Goal: Task Accomplishment & Management: Complete application form

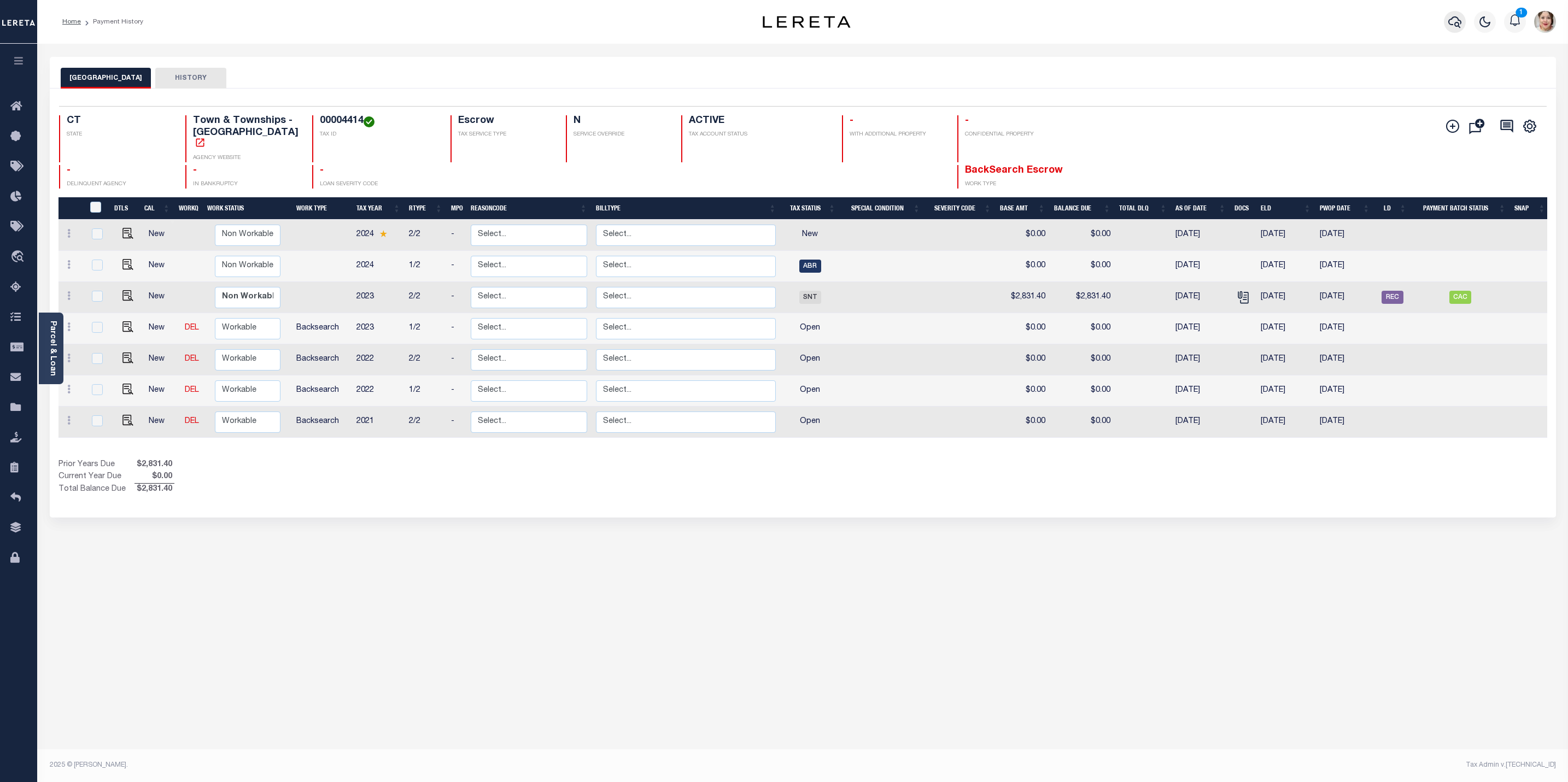
click at [1457, 24] on icon "button" at bounding box center [1455, 22] width 13 height 13
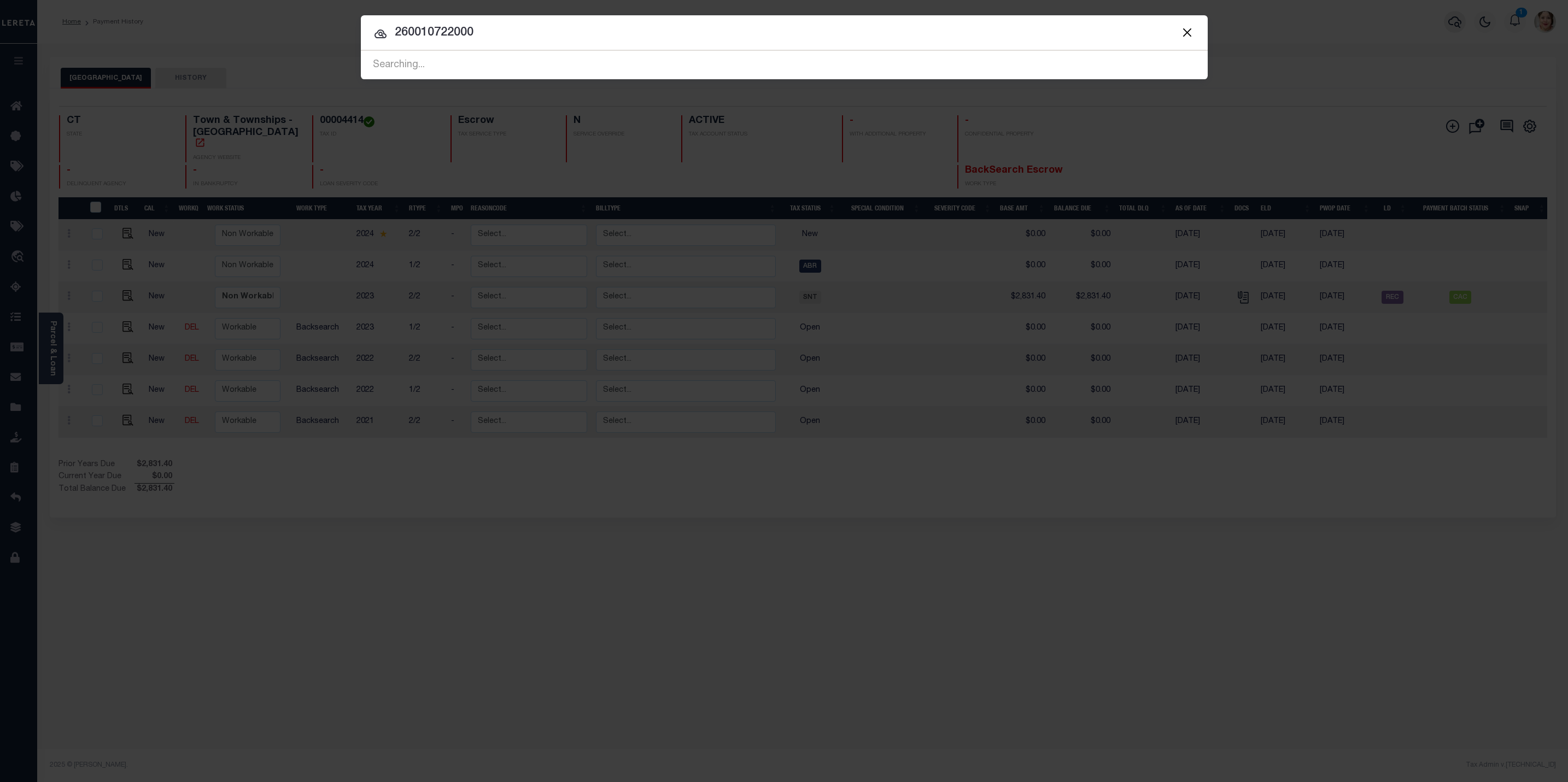
type input "260010722000"
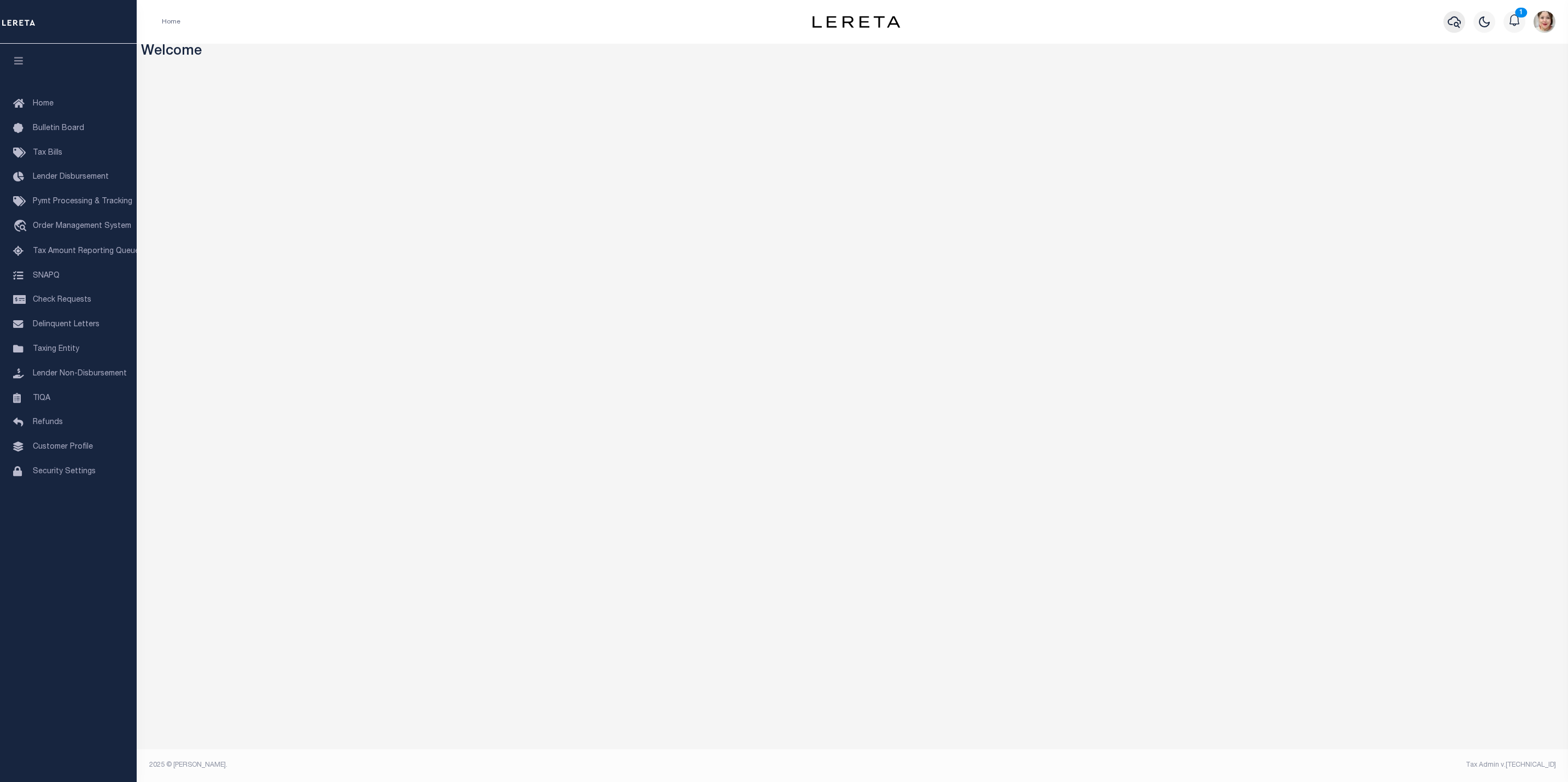
click at [1452, 17] on icon "button" at bounding box center [1454, 22] width 13 height 13
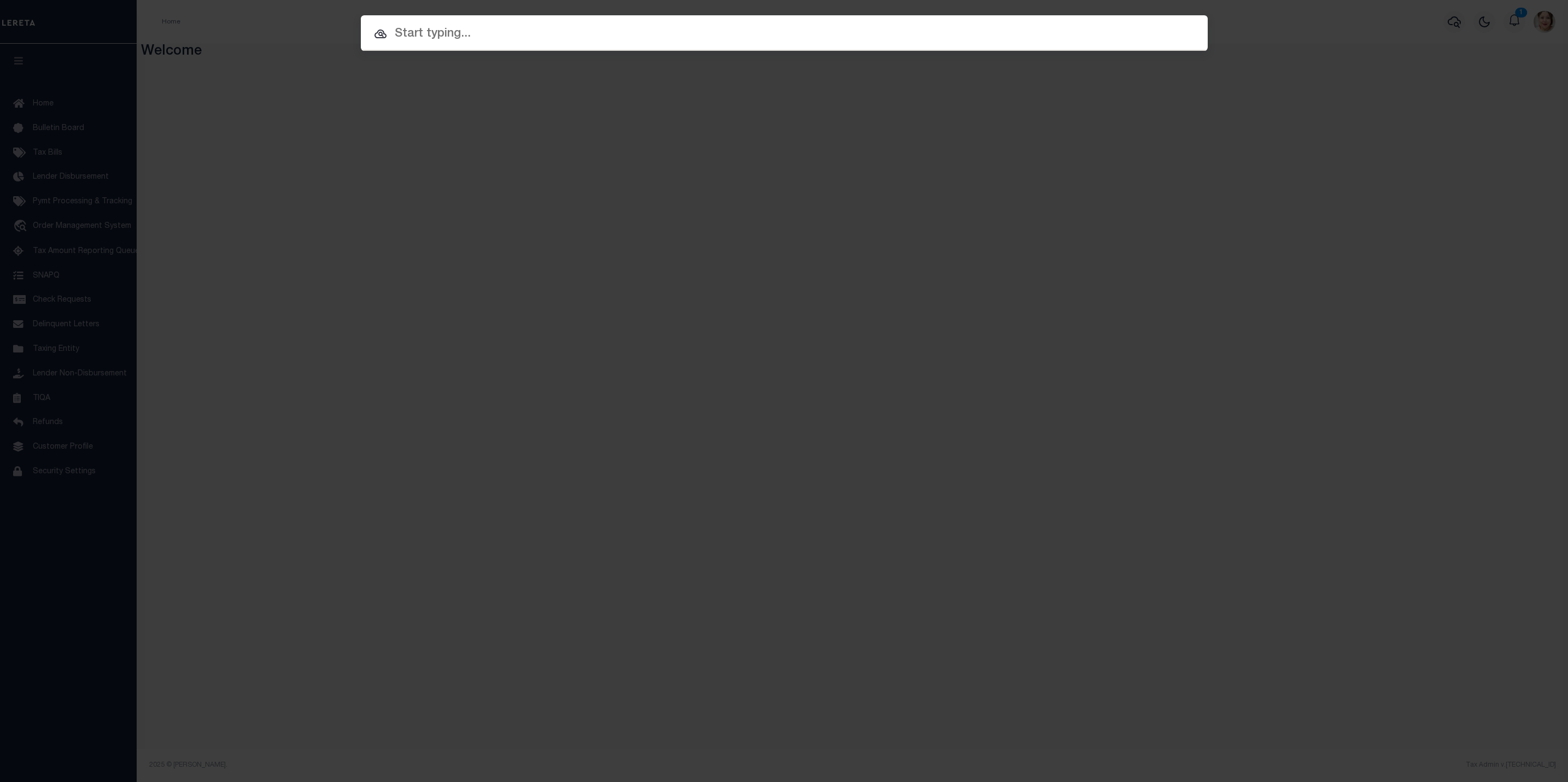
paste input "260010722000"
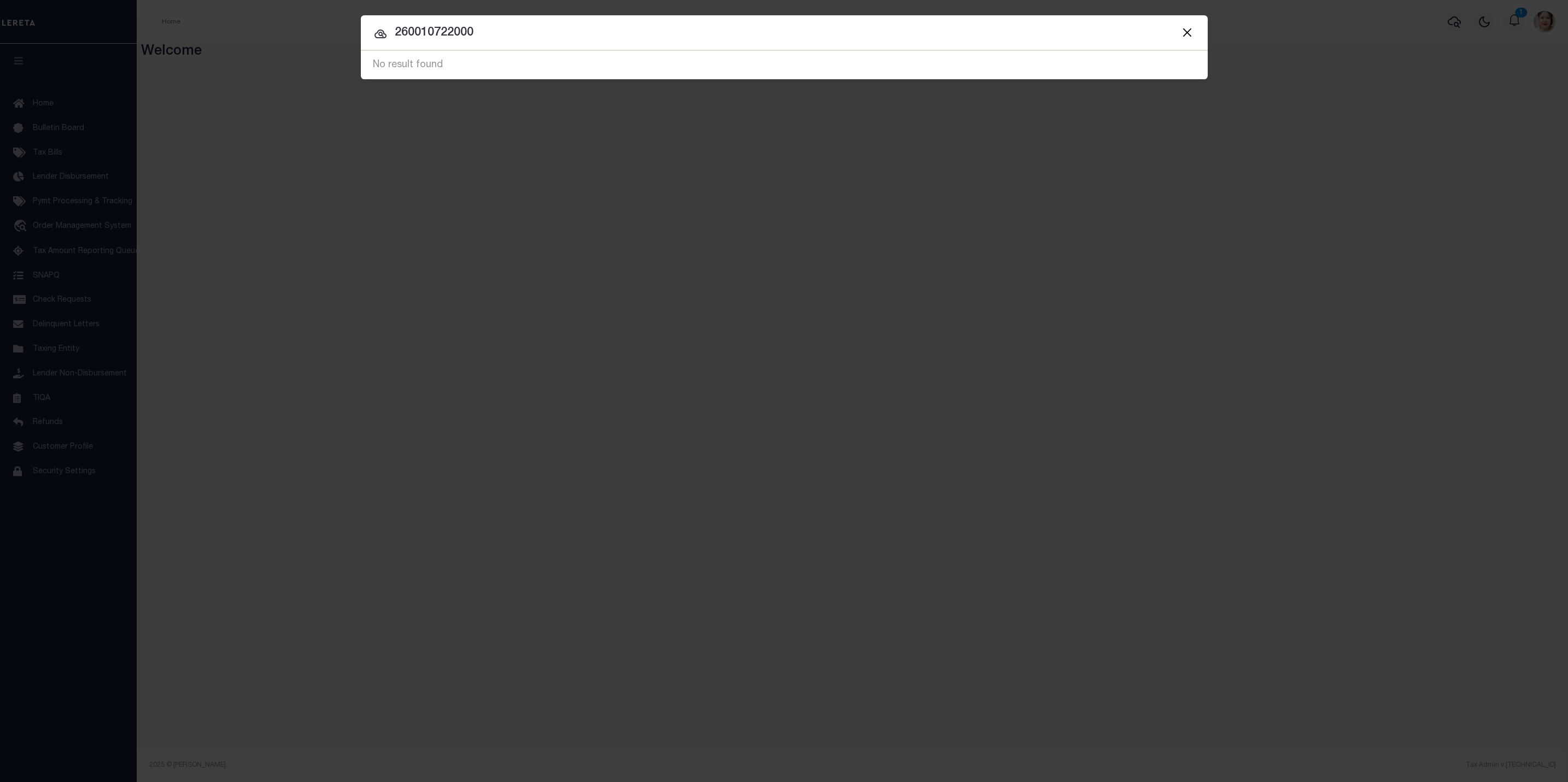
click at [545, 19] on div at bounding box center [784, 32] width 847 height 35
drag, startPoint x: 542, startPoint y: 29, endPoint x: 345, endPoint y: 30, distance: 197.0
click at [345, 30] on div "Include Loans TBM Customers Borrowers Payments (Lender Non-Disb) Payments (Lend…" at bounding box center [784, 391] width 1568 height 782
paste input "10030066"
type input "10030066"
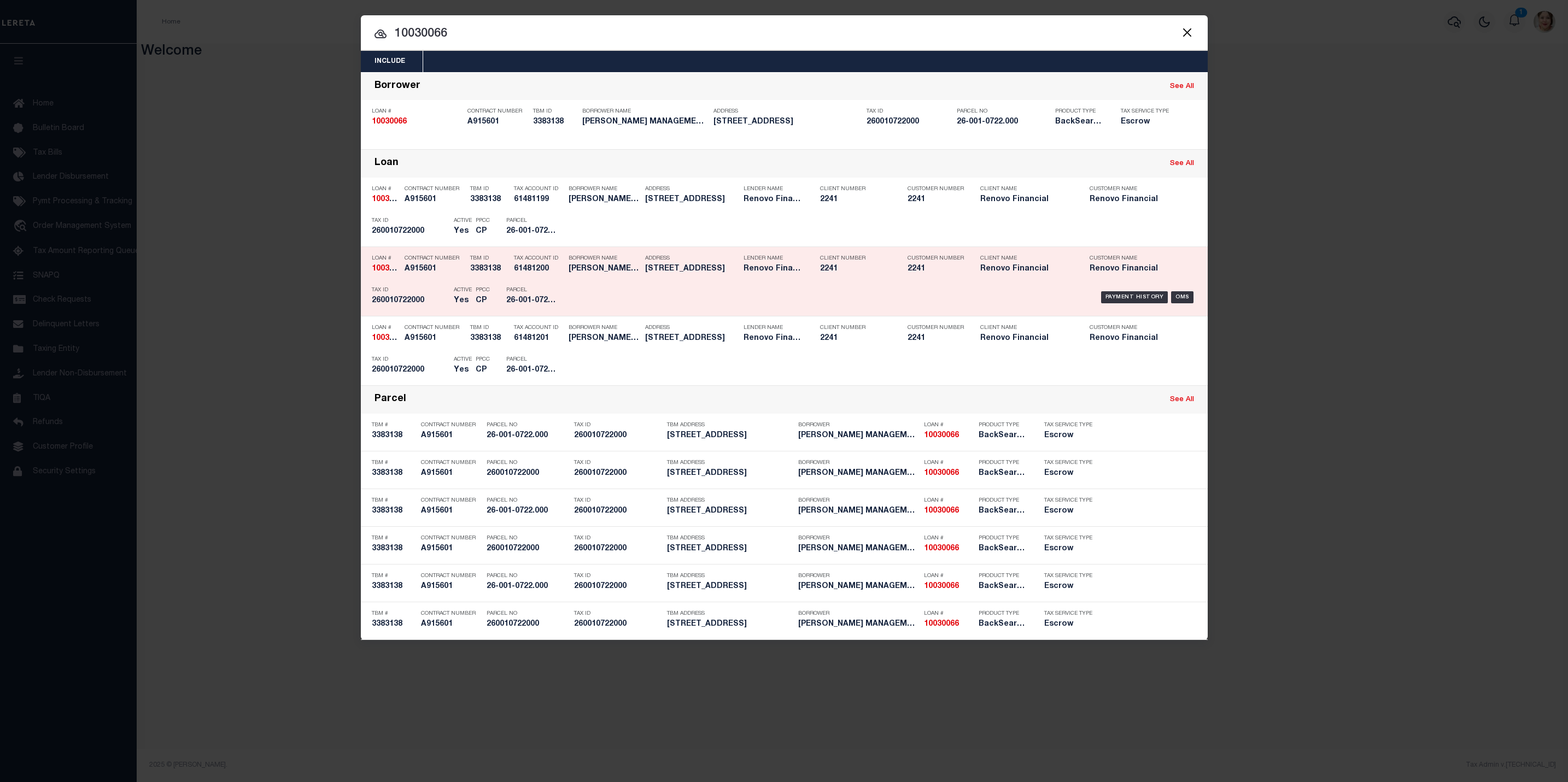
click at [753, 287] on div "Payment History OMS" at bounding box center [884, 298] width 625 height 32
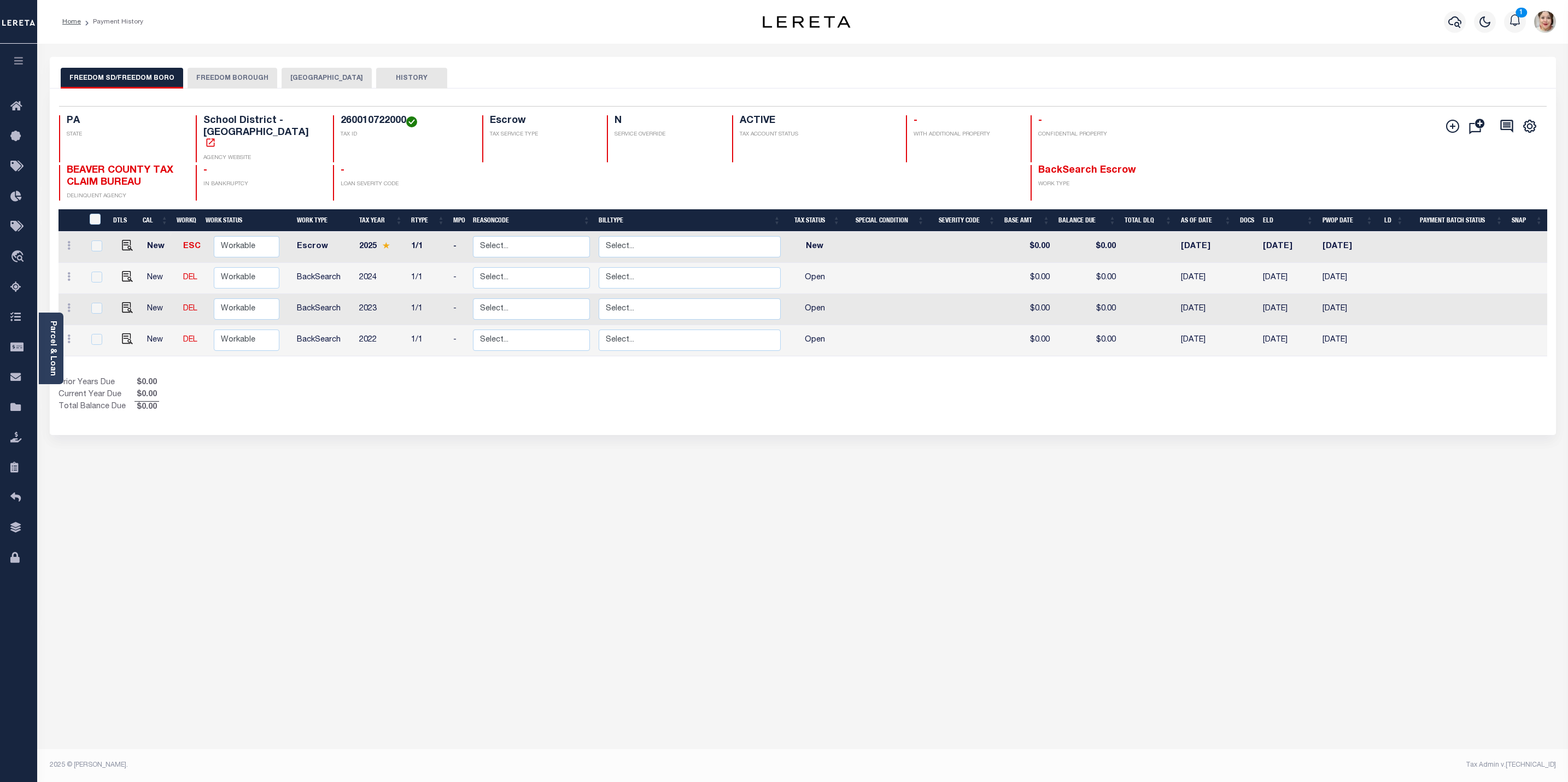
click at [236, 79] on button "FREEDOM BOROUGH" at bounding box center [232, 78] width 89 height 21
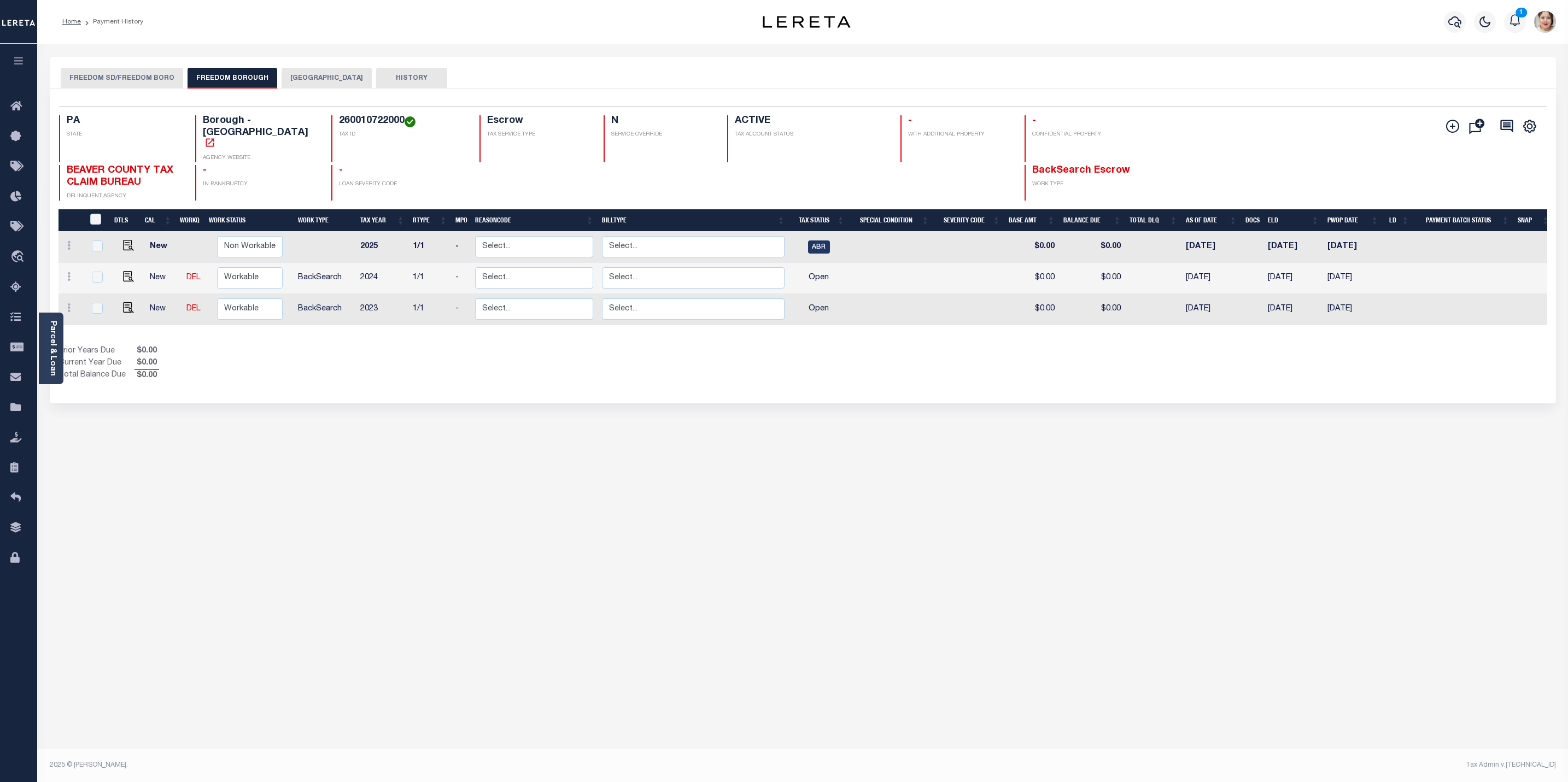
click at [116, 82] on button "FREEDOM SD/FREEDOM BORO" at bounding box center [122, 78] width 122 height 21
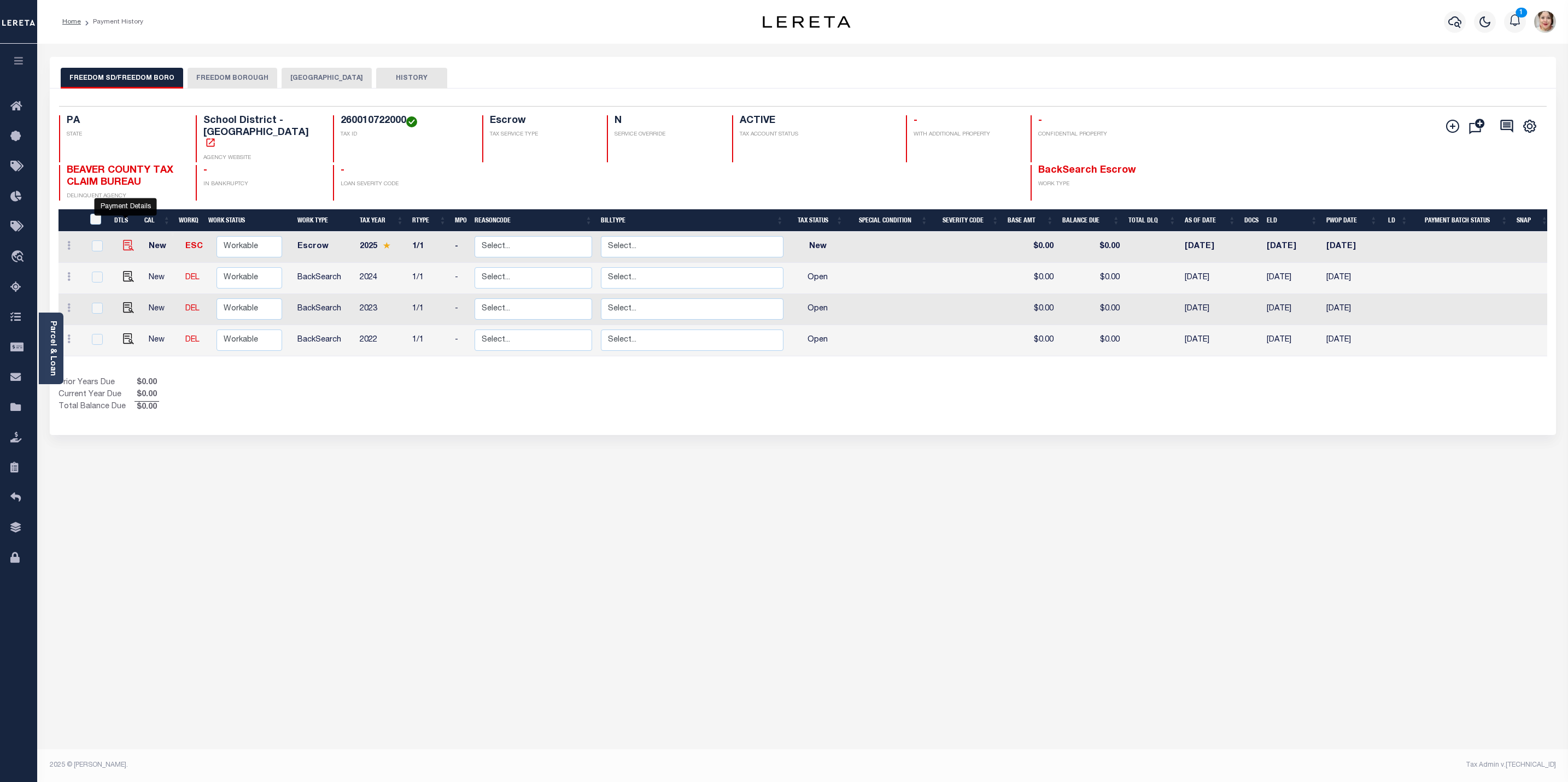
click at [127, 240] on img "" at bounding box center [128, 245] width 11 height 11
checkbox input "true"
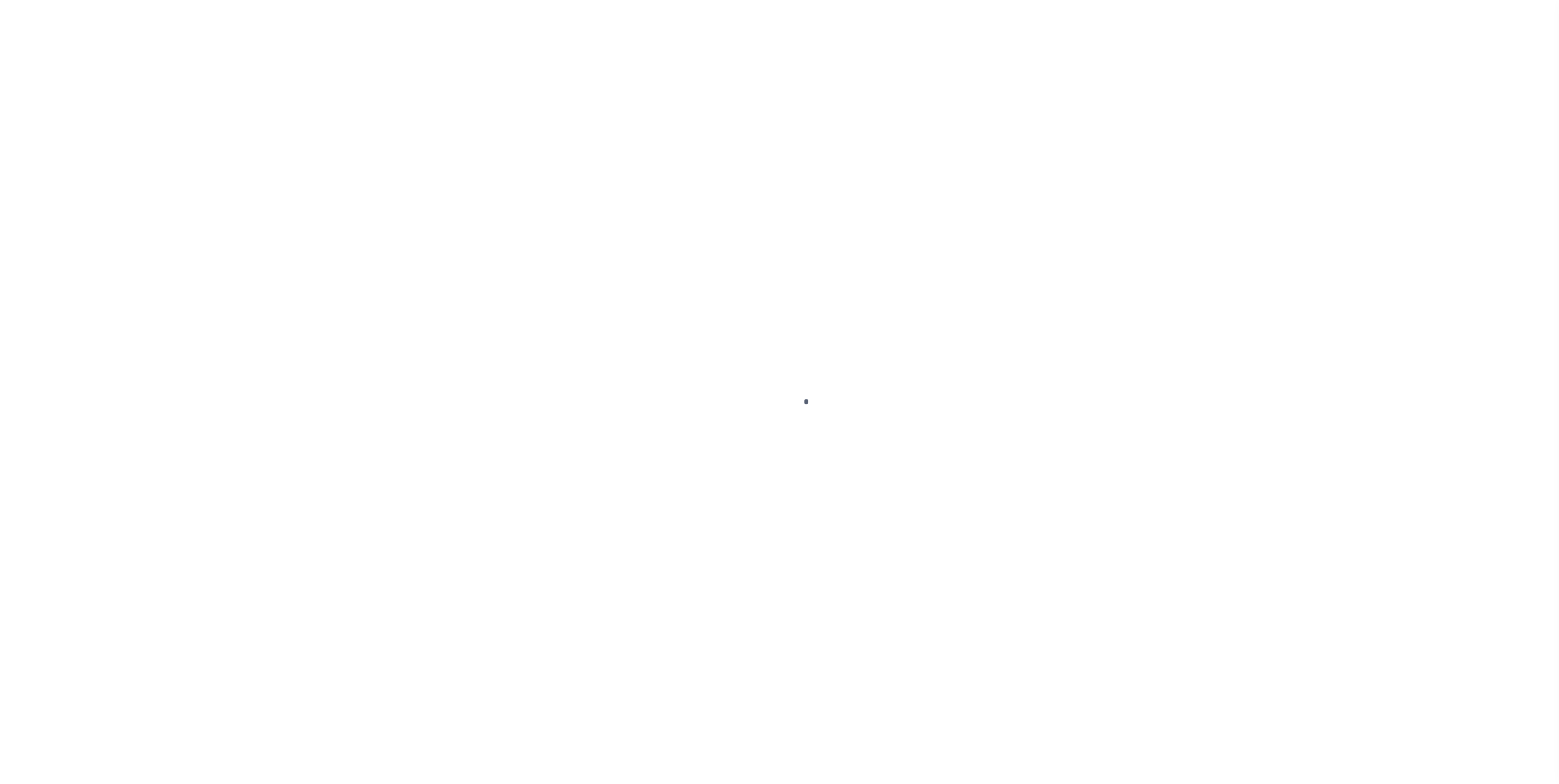
select select "NW2"
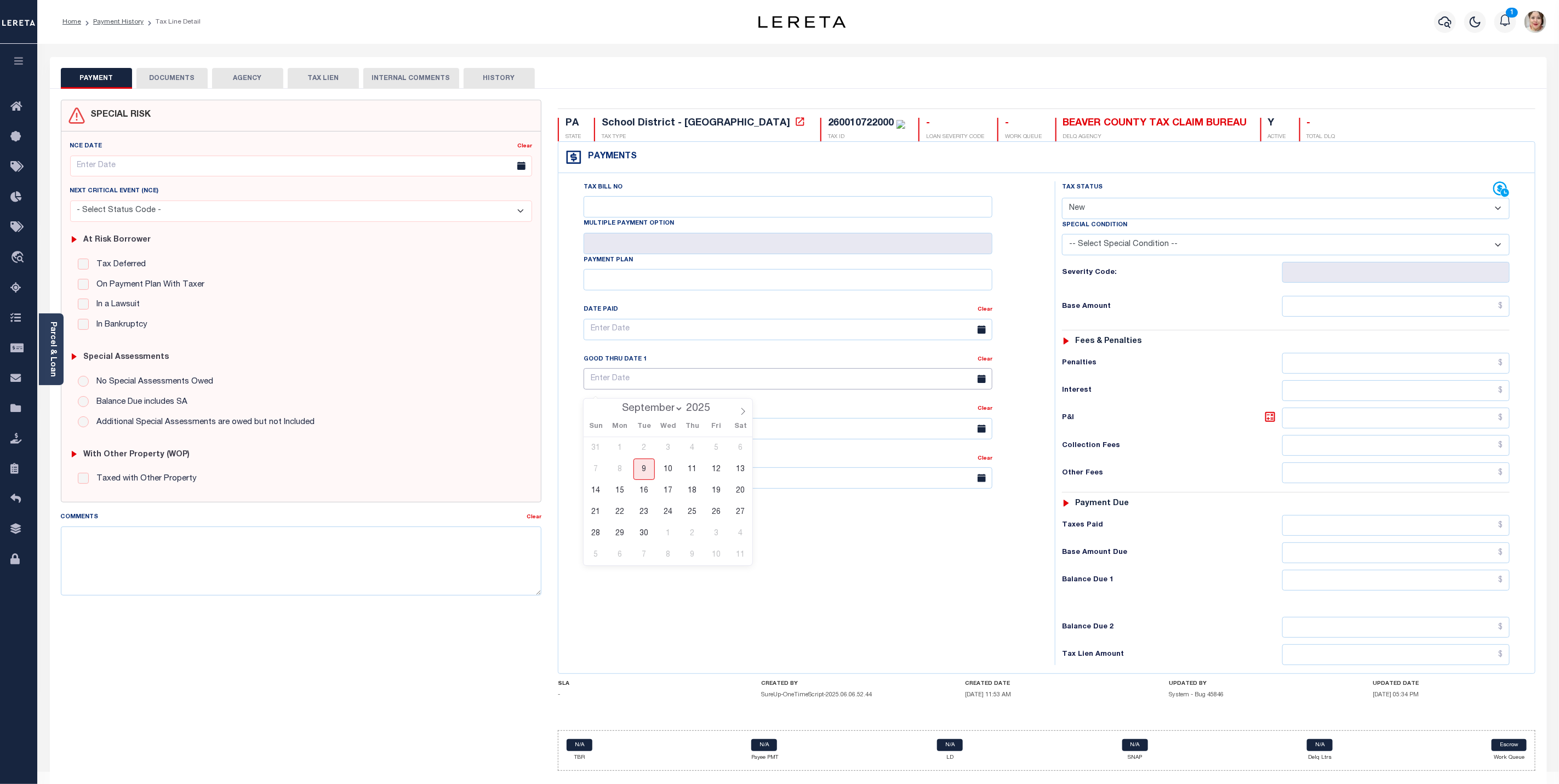
click at [633, 388] on input "text" at bounding box center [788, 379] width 409 height 21
click at [741, 415] on icon at bounding box center [743, 411] width 8 height 8
select select "9"
click at [721, 531] on span "31" at bounding box center [716, 533] width 21 height 21
type input "[DATE]"
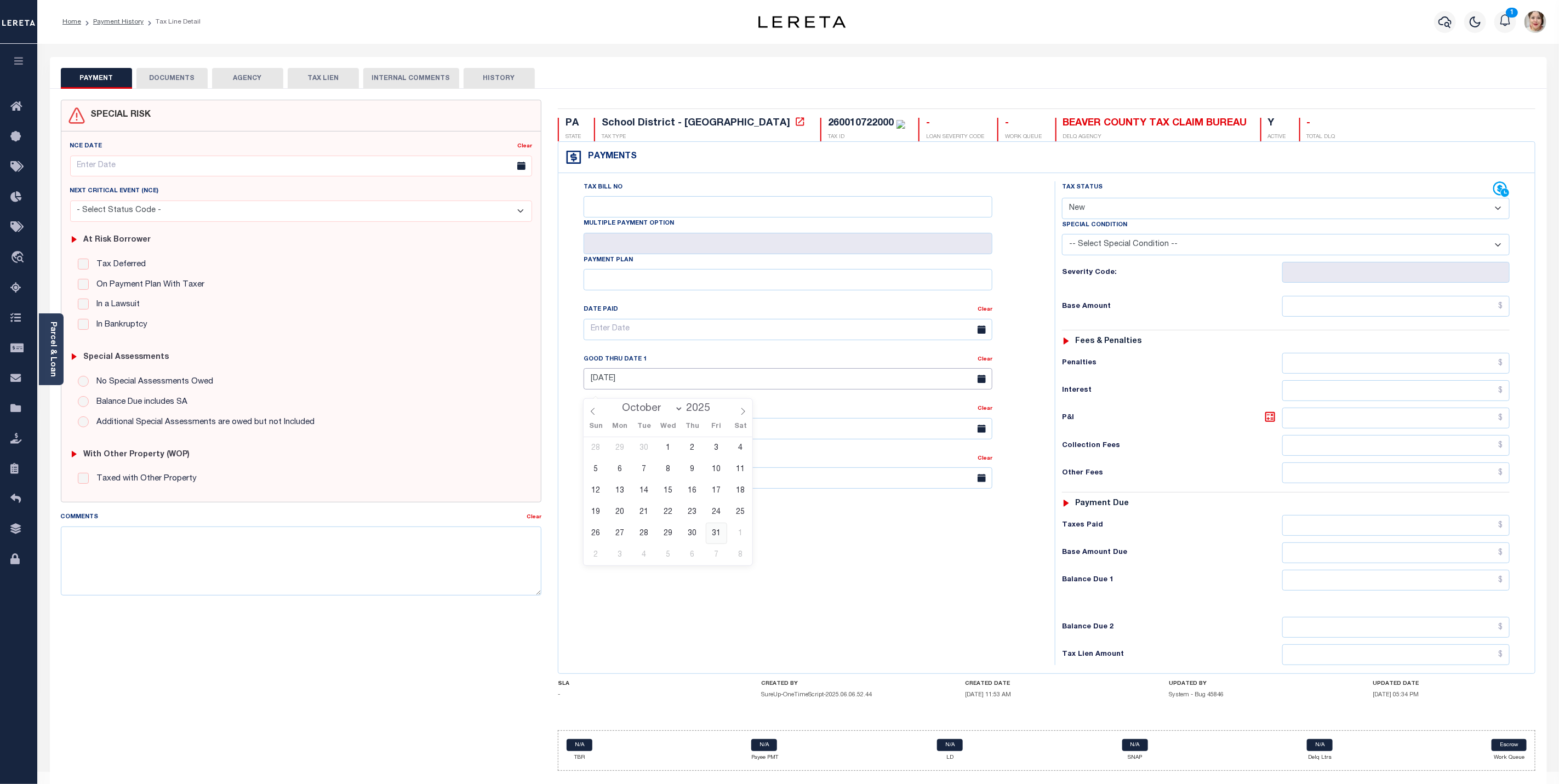
type input "[DATE]"
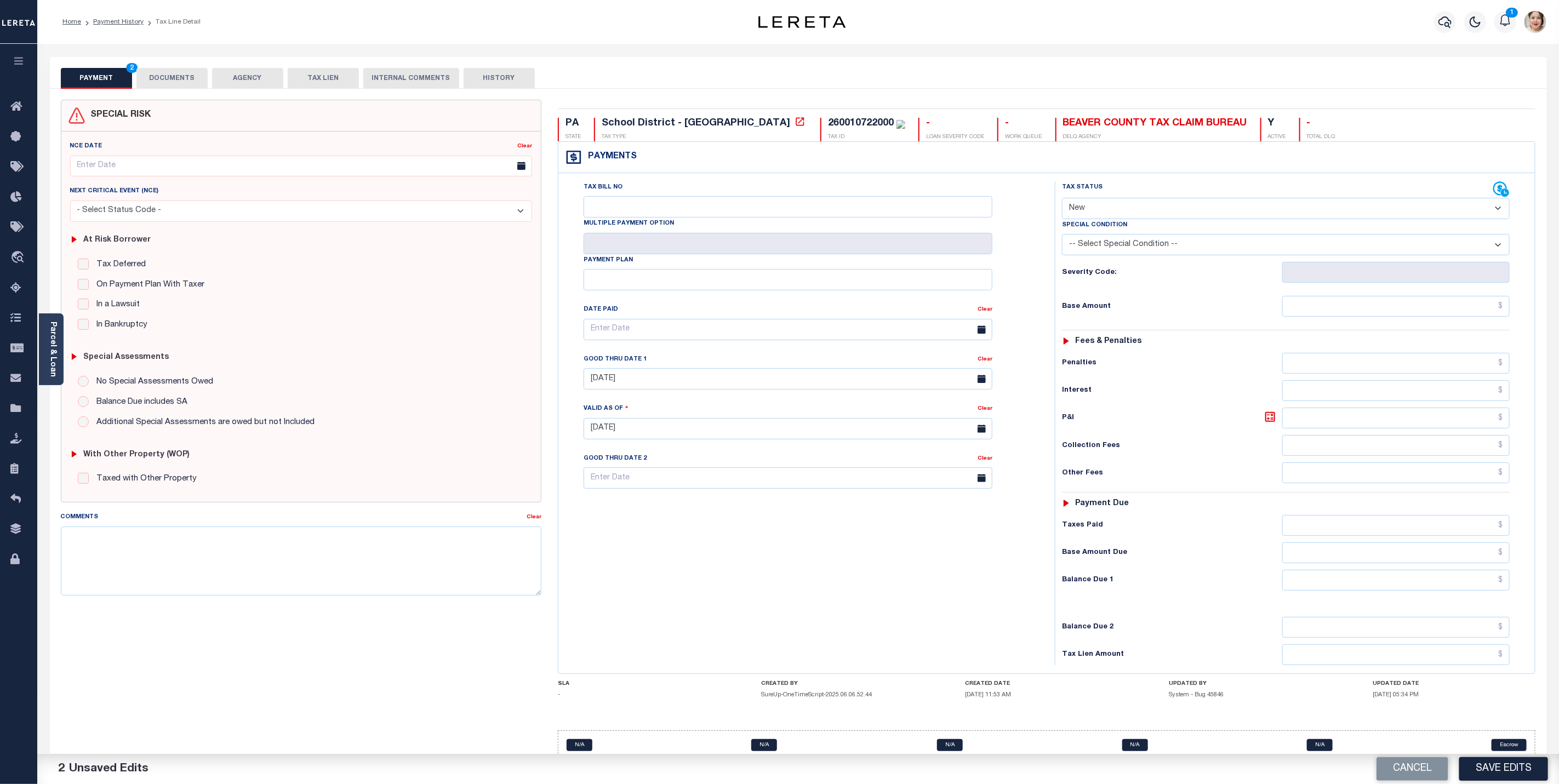
click at [1272, 207] on select "- Select Status Code - Open Due/Unpaid Paid Incomplete No Tax Due Internal Refu…" at bounding box center [1286, 208] width 448 height 21
select select "DUE"
click at [1062, 199] on select "- Select Status Code - Open Due/Unpaid Paid Incomplete No Tax Due Internal Refu…" at bounding box center [1286, 208] width 448 height 21
click at [1439, 563] on input "text" at bounding box center [1396, 553] width 228 height 21
type input "$1,138.53"
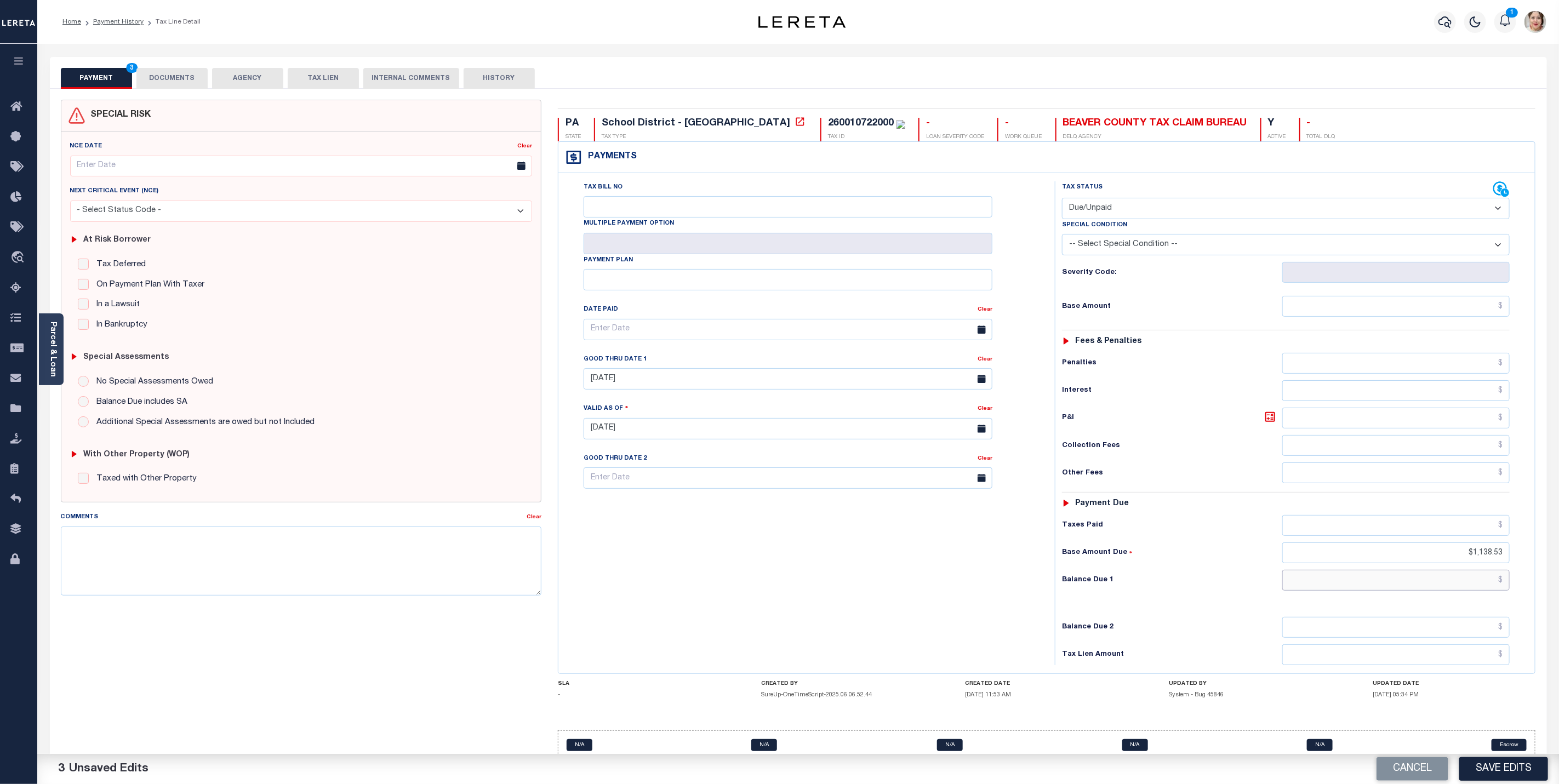
click at [1452, 591] on input "text" at bounding box center [1396, 580] width 228 height 21
type input "$1,138.53"
click at [375, 568] on textarea "Comments" at bounding box center [301, 561] width 481 height 69
type textarea "LERETA is liable for the loss of discount IAO $"
click at [1161, 577] on div "Tax Status Status - Select Status Code -" at bounding box center [1289, 423] width 469 height 484
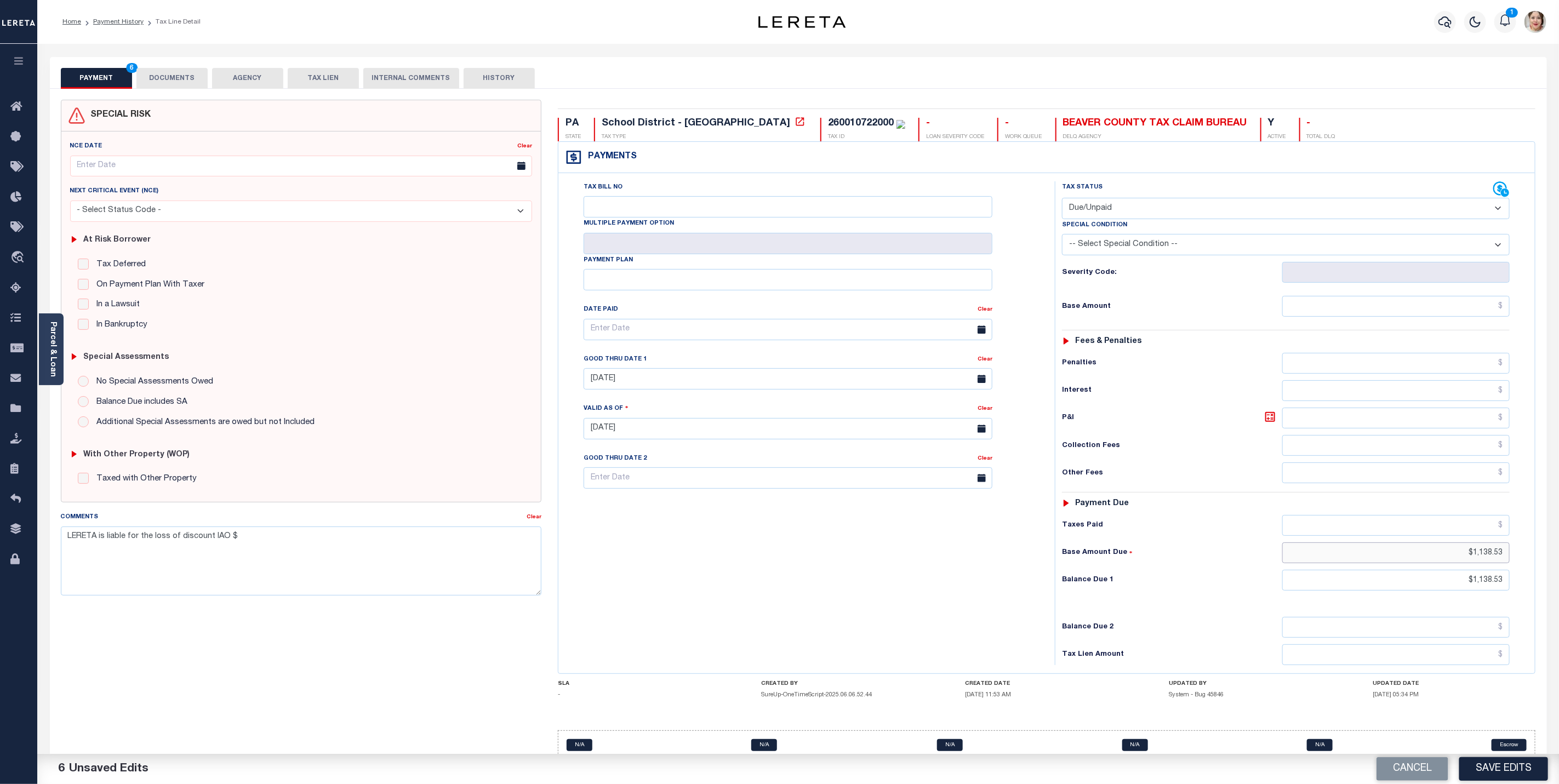
drag, startPoint x: 1456, startPoint y: 563, endPoint x: 1521, endPoint y: 563, distance: 65.0
click at [1521, 563] on div "Tax Status Status - Select Status Code -" at bounding box center [1289, 423] width 469 height 484
type input "$1,059.72"
type input "3"
type input "$1,059.72"
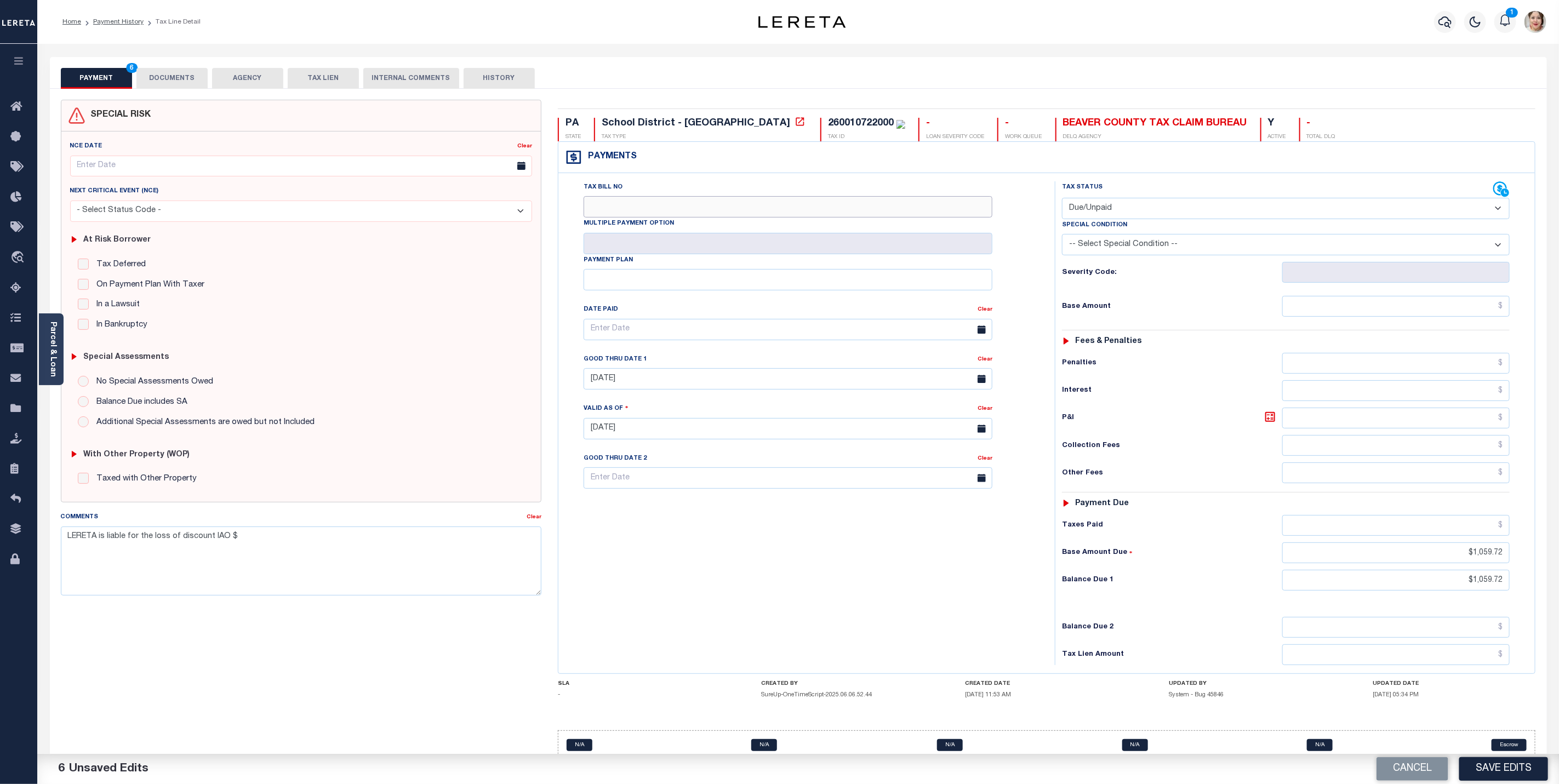
click at [741, 207] on input "Tax Bill No" at bounding box center [788, 207] width 409 height 21
type input "85"
click at [250, 544] on textarea "LERETA is liable for the loss of discount IAO $" at bounding box center [301, 561] width 481 height 69
click at [249, 543] on textarea "LERETA is liable for the loss of discount IAO $" at bounding box center [301, 561] width 481 height 69
click at [128, 542] on textarea "LERETA is liable for the loss of discount IAO $78.81. Face Amount due by 10/31/…" at bounding box center [301, 561] width 481 height 69
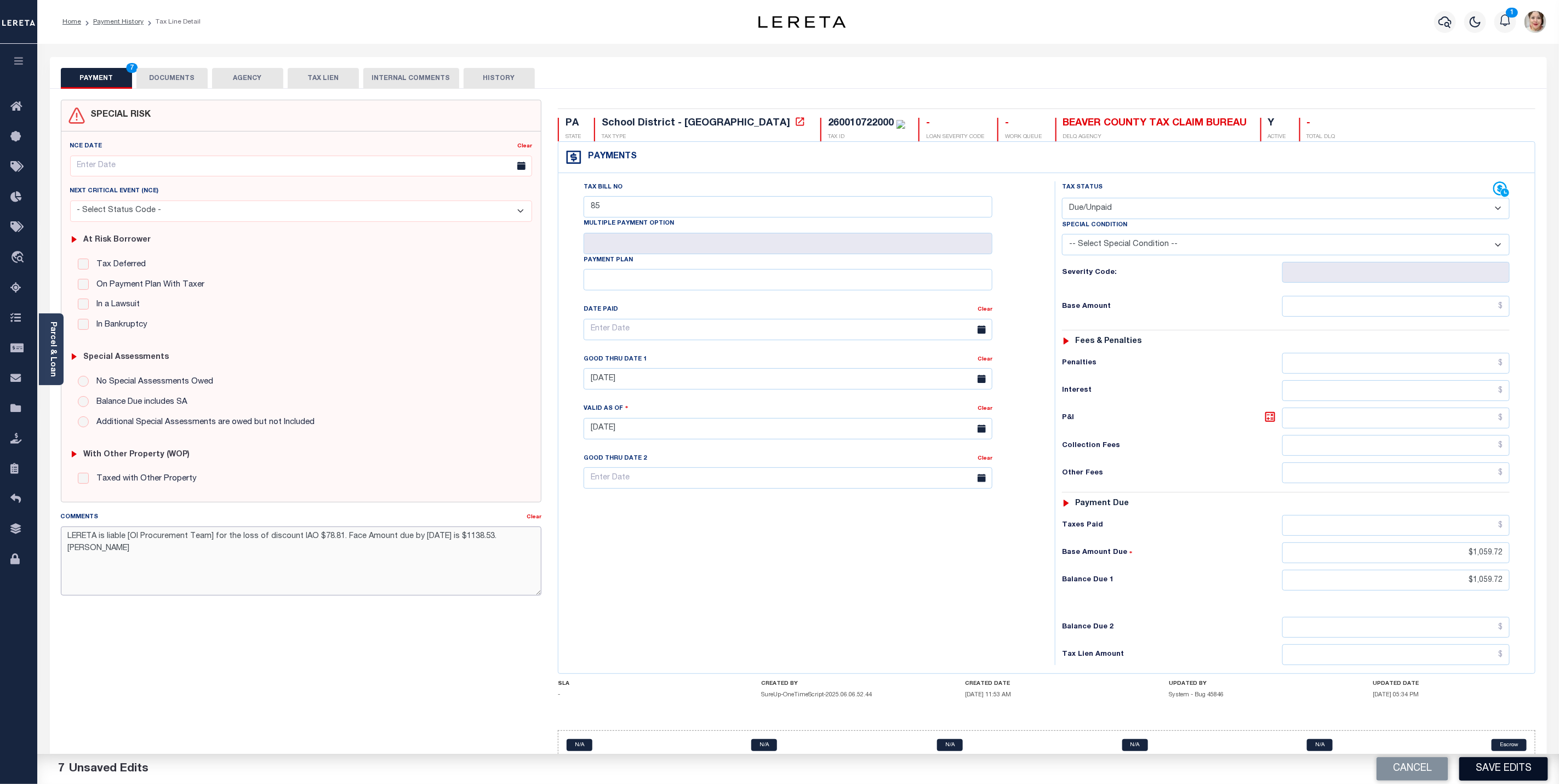
type textarea "LERETA is liable [OI Procurement Team] for the loss of discount IAO $78.81. Fac…"
click at [1511, 758] on button "Save Edits" at bounding box center [1504, 769] width 89 height 24
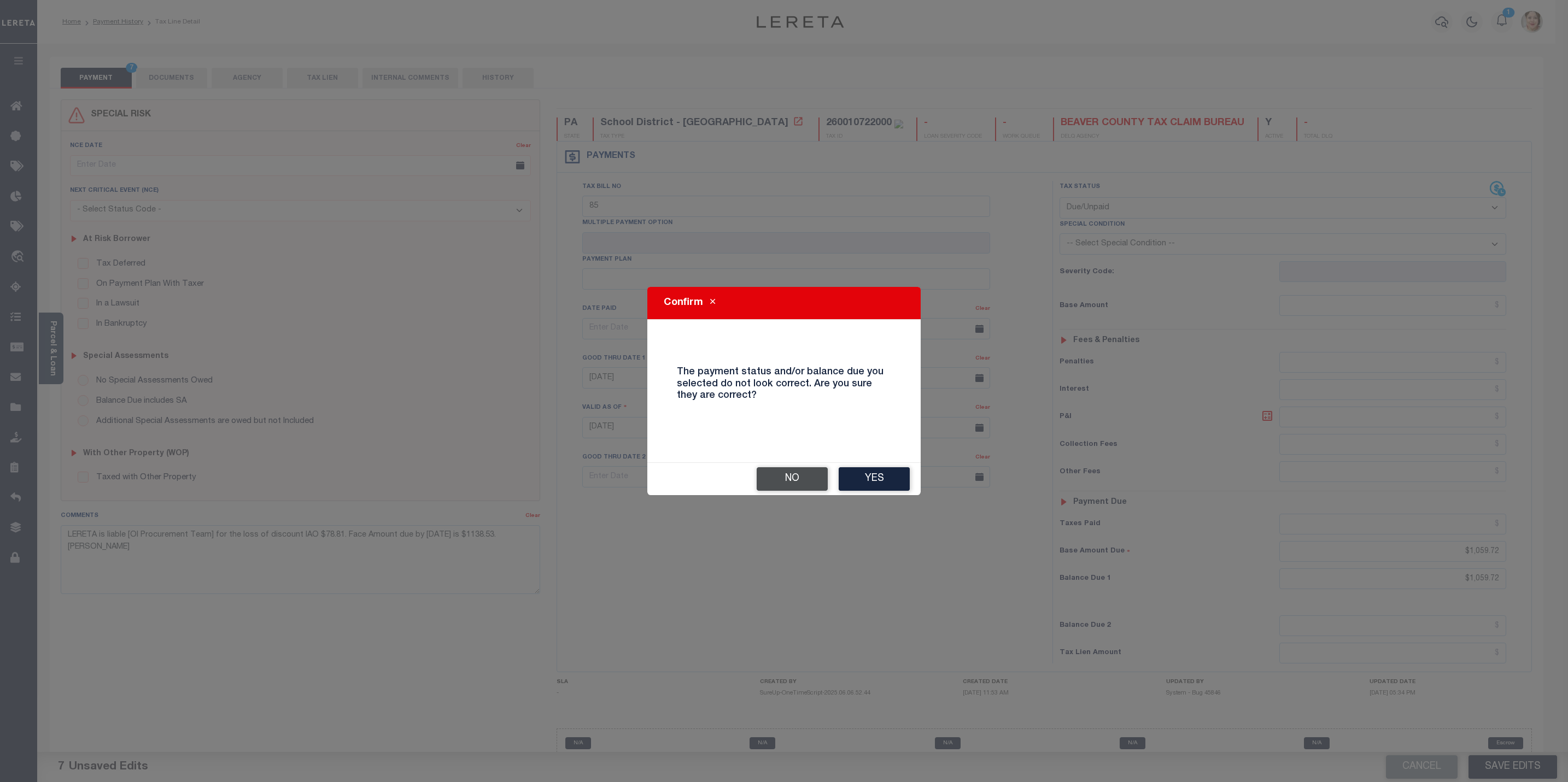
click at [803, 477] on button "No" at bounding box center [792, 479] width 71 height 24
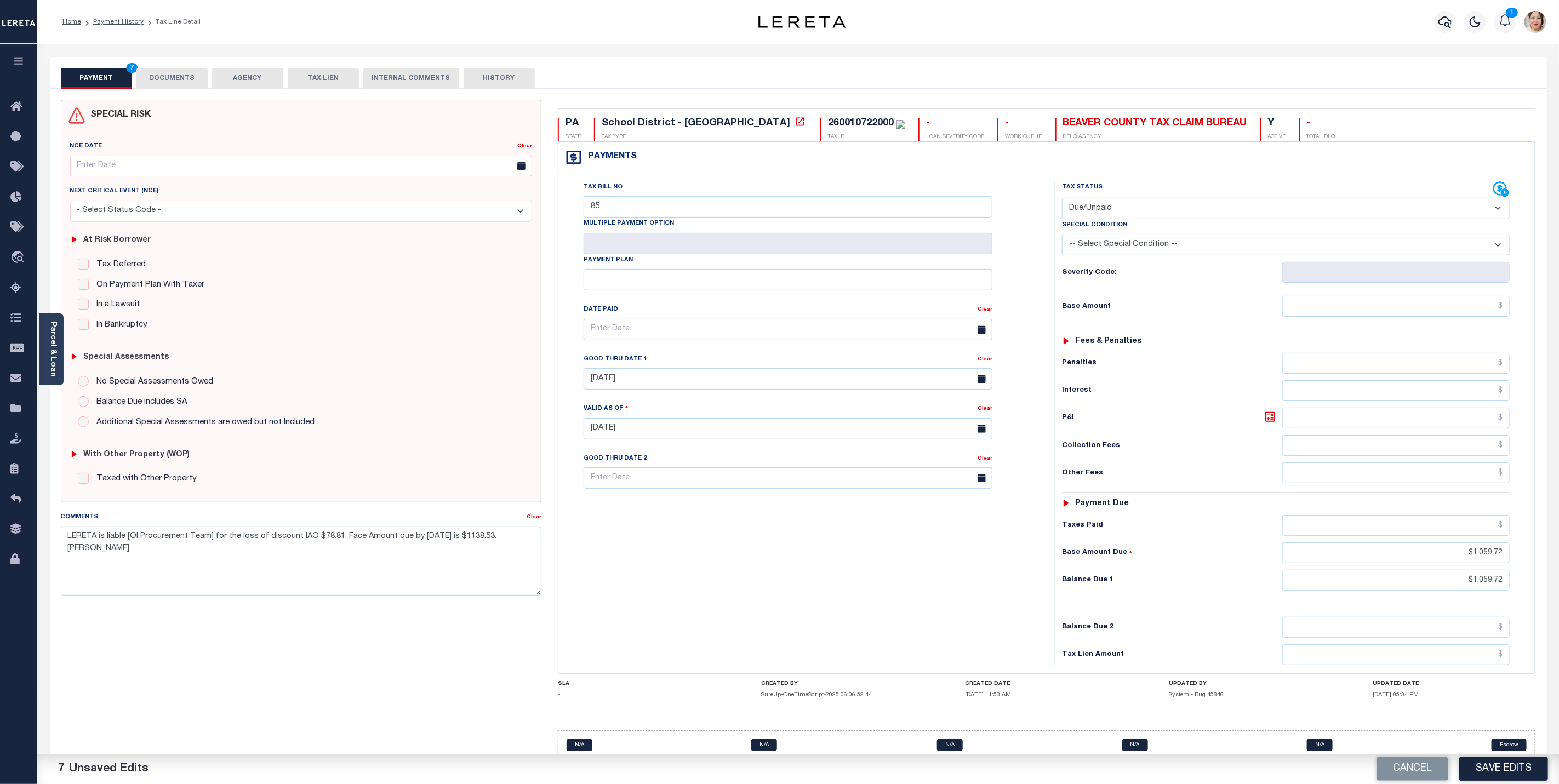
scroll to position [31, 0]
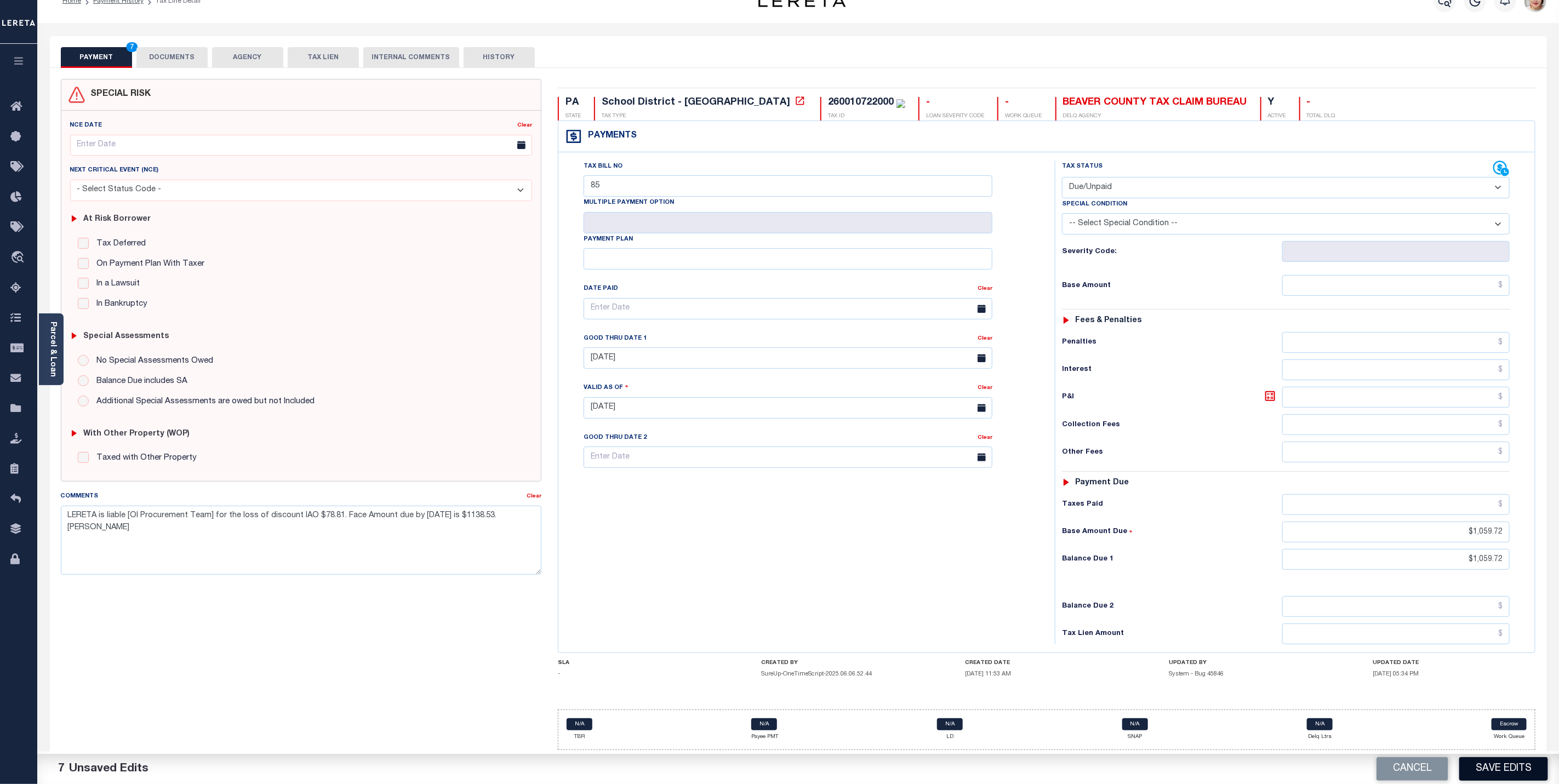
click at [1520, 774] on button "Save Edits" at bounding box center [1504, 769] width 89 height 24
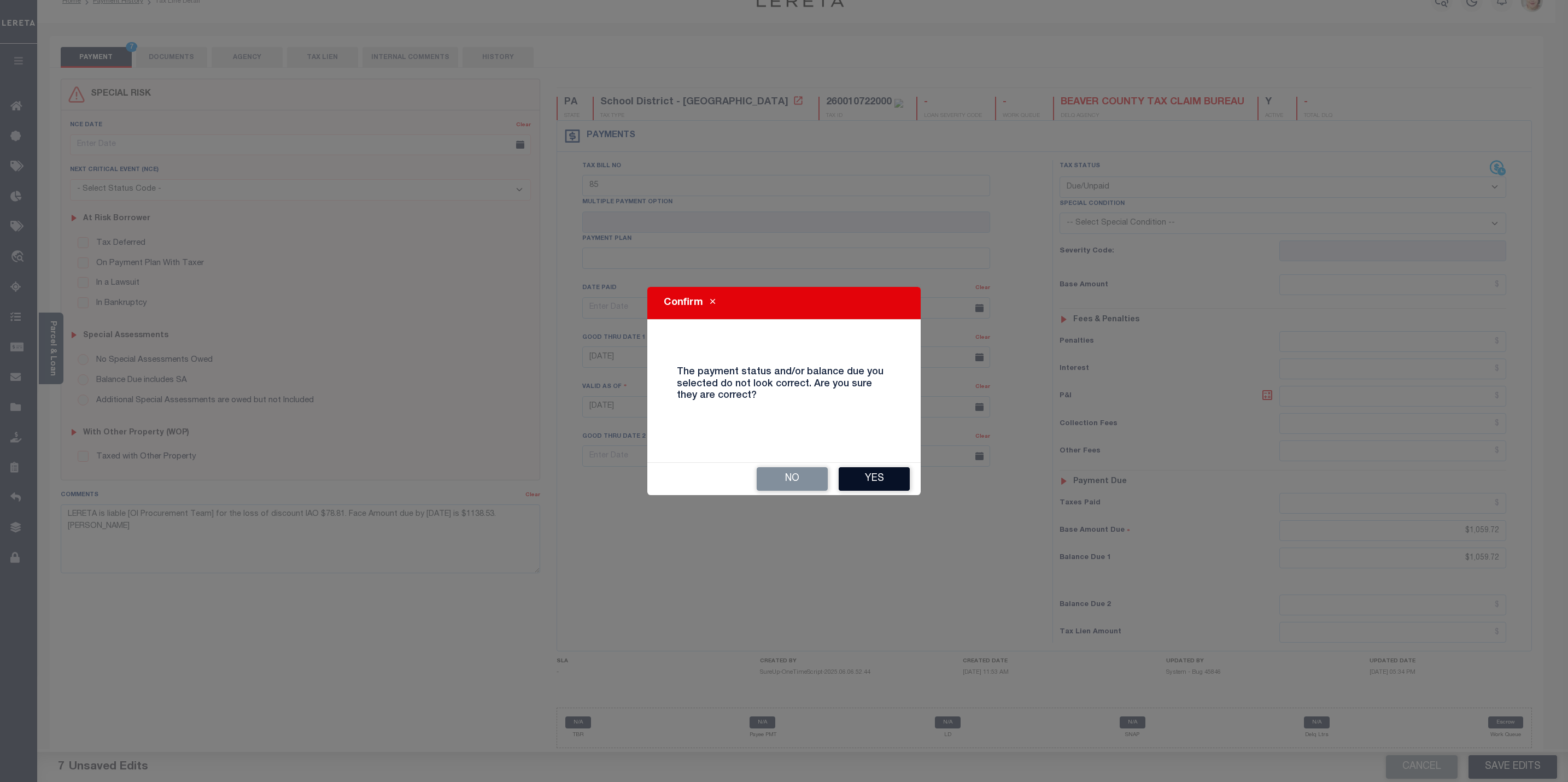
click at [877, 479] on button "Yes" at bounding box center [874, 479] width 71 height 24
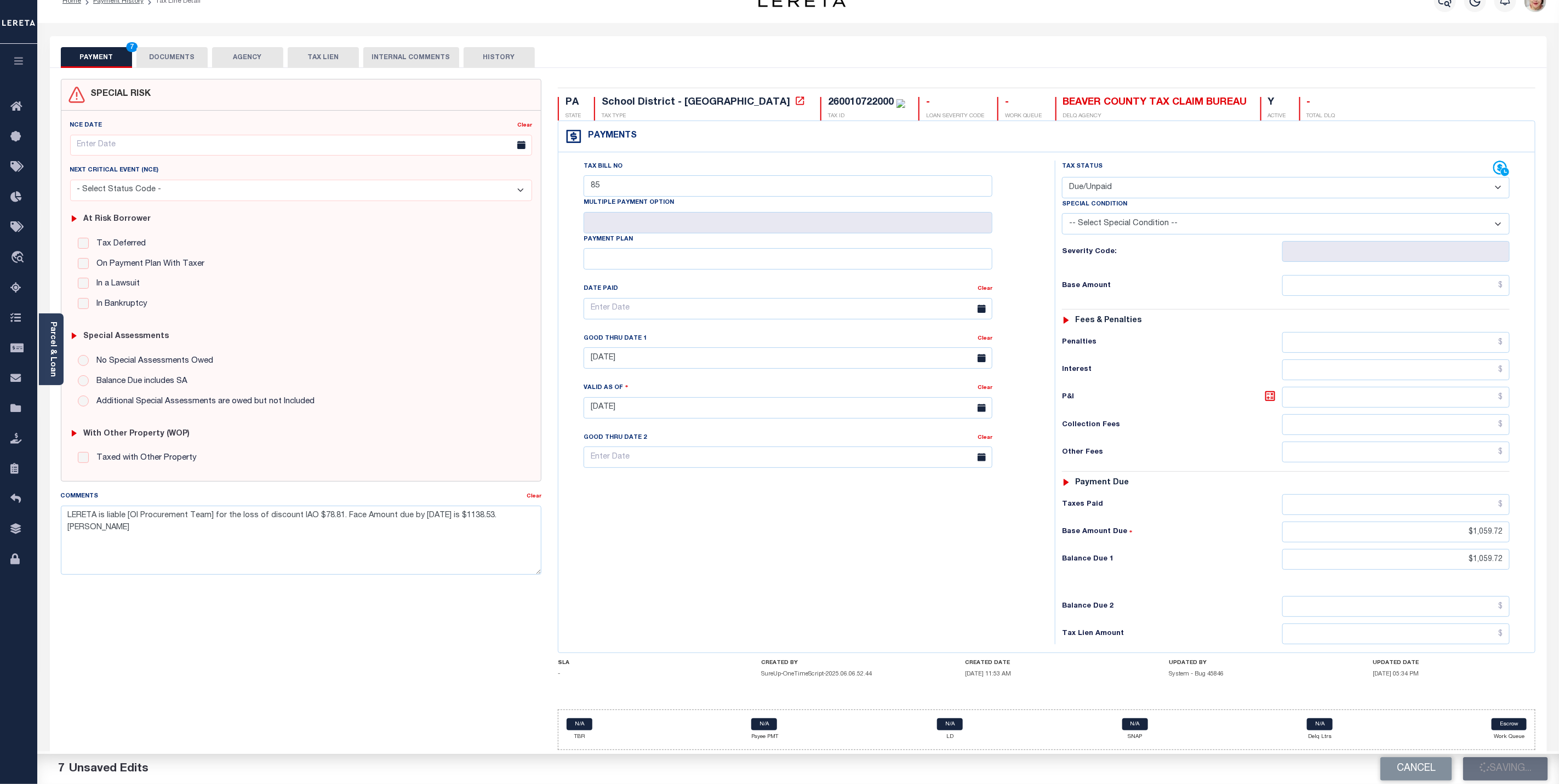
checkbox input "false"
type input "$1,059.72"
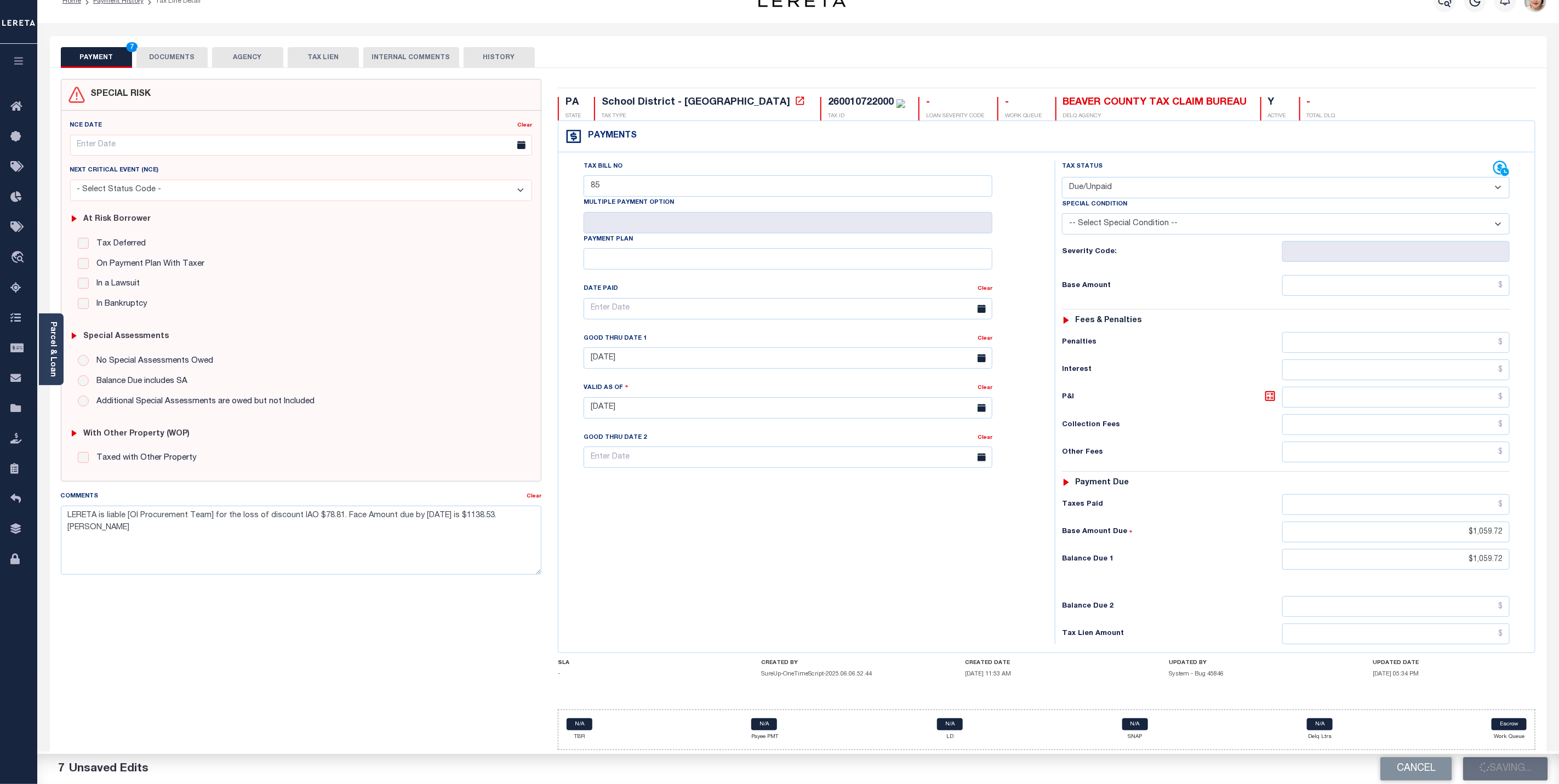
type input "$1,059.72"
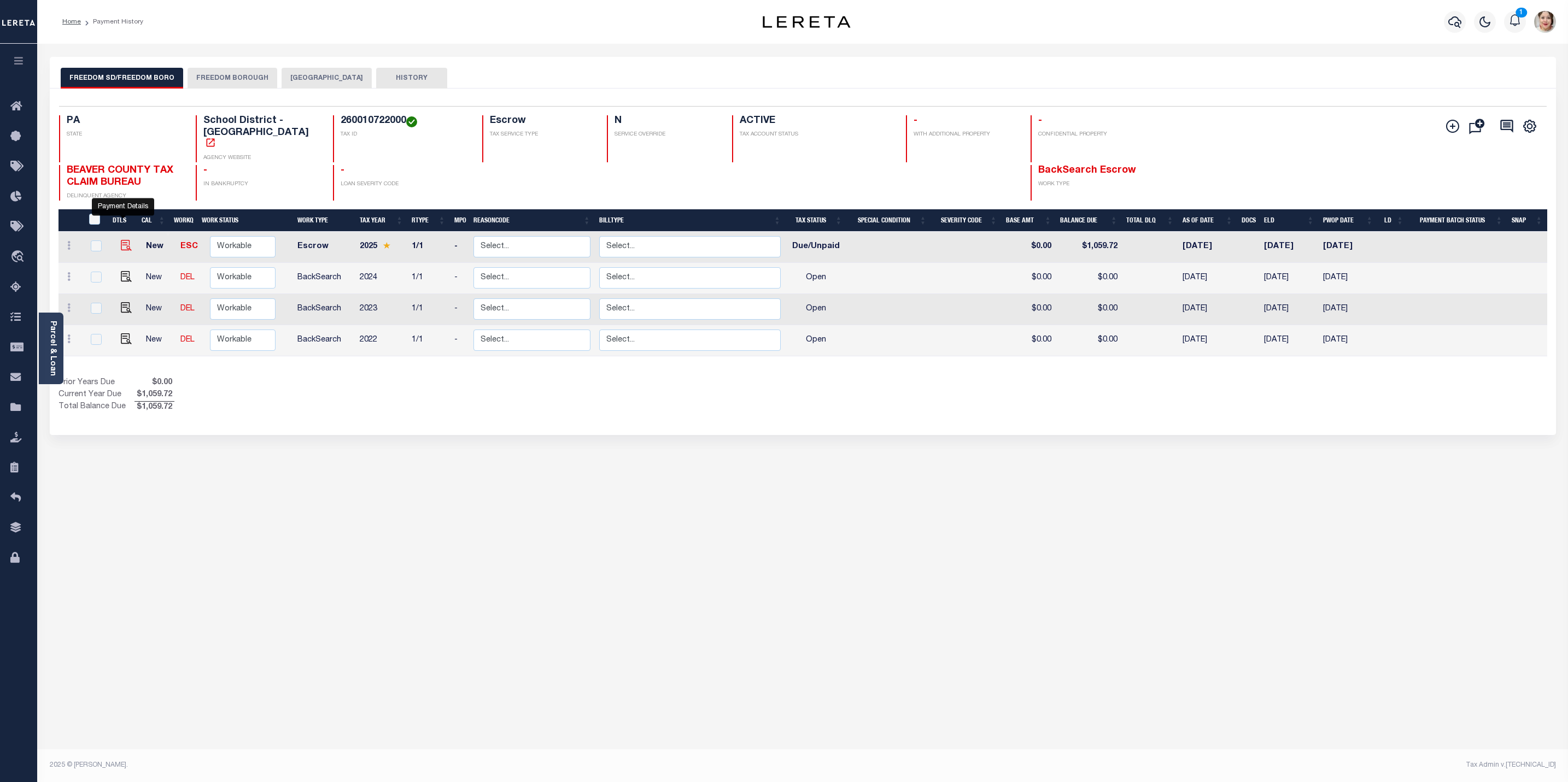
click at [125, 240] on img "" at bounding box center [126, 245] width 11 height 11
checkbox input "true"
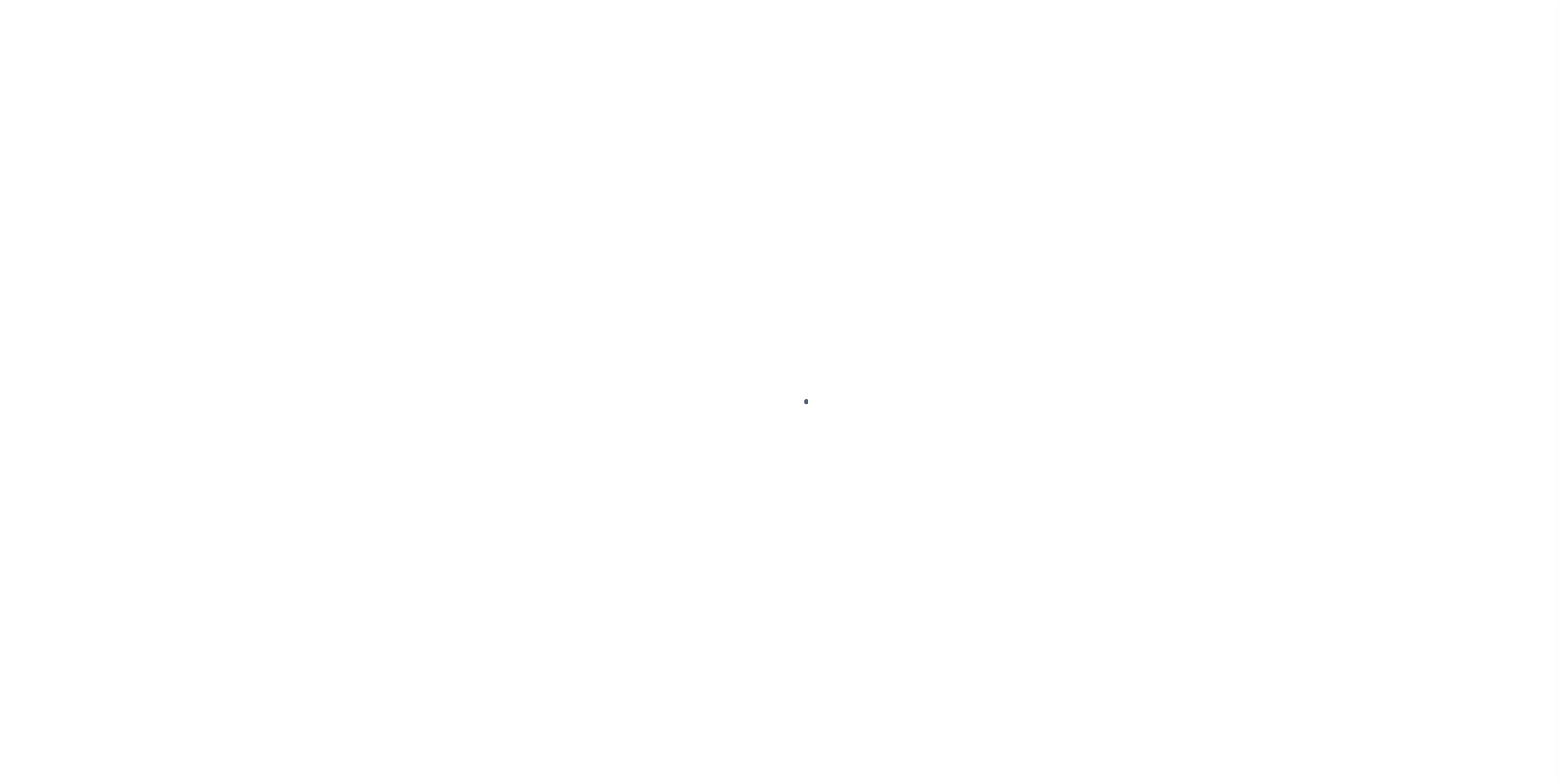
select select "DUE"
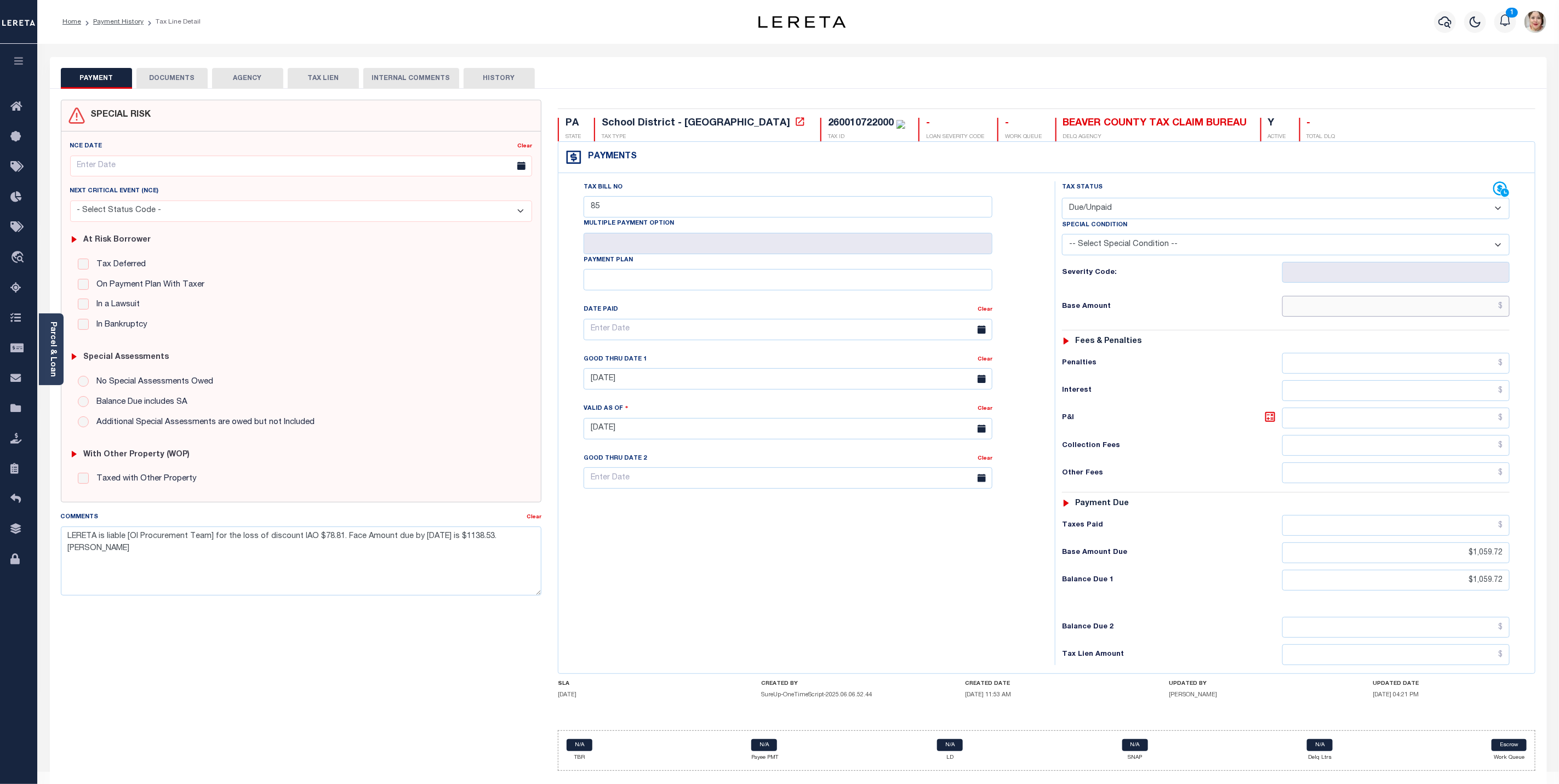
click at [1425, 313] on input "text" at bounding box center [1396, 306] width 228 height 21
type input "$"
type input "$1,059.72"
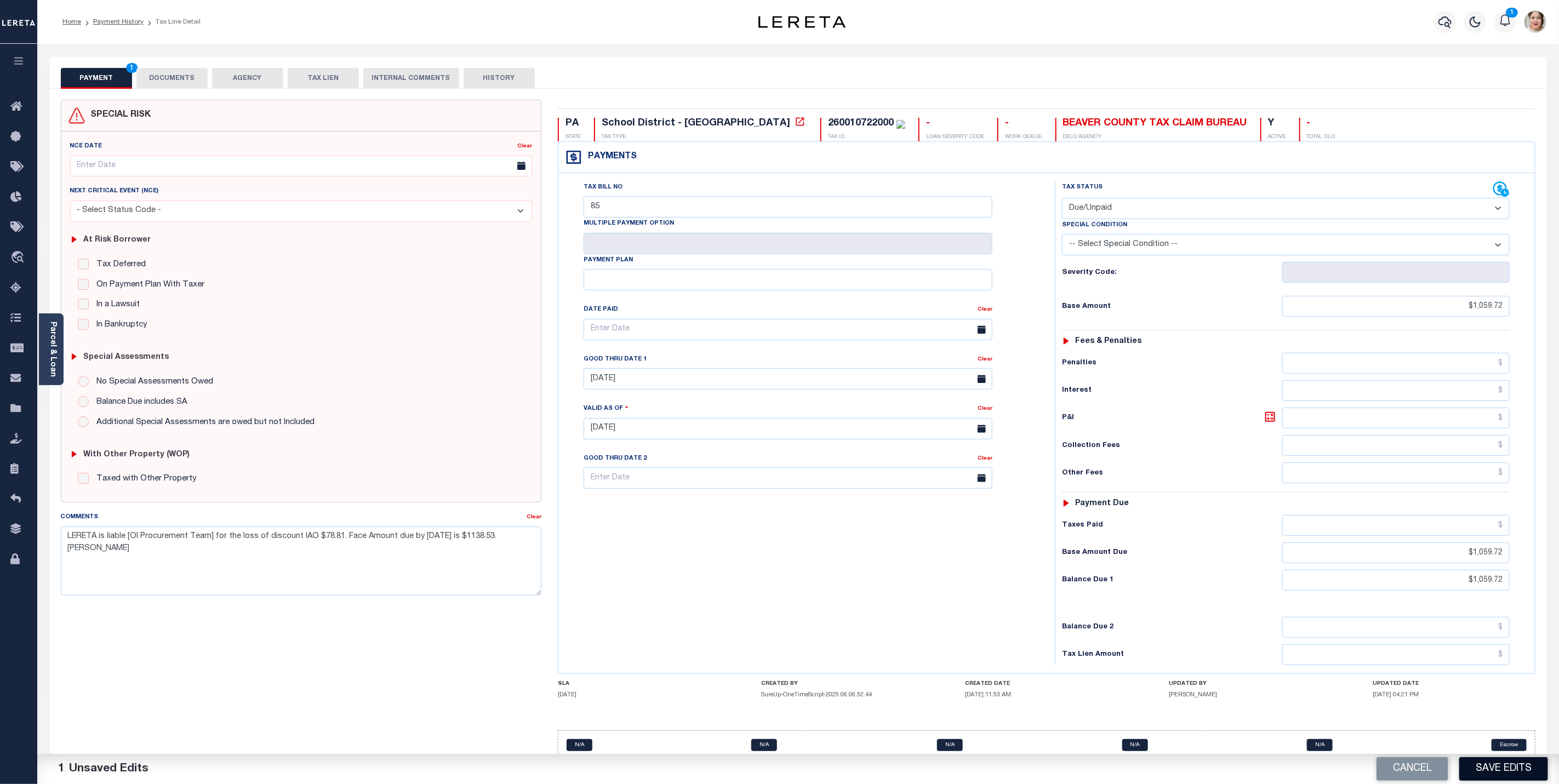
click at [1500, 775] on button "Save Edits" at bounding box center [1504, 769] width 89 height 24
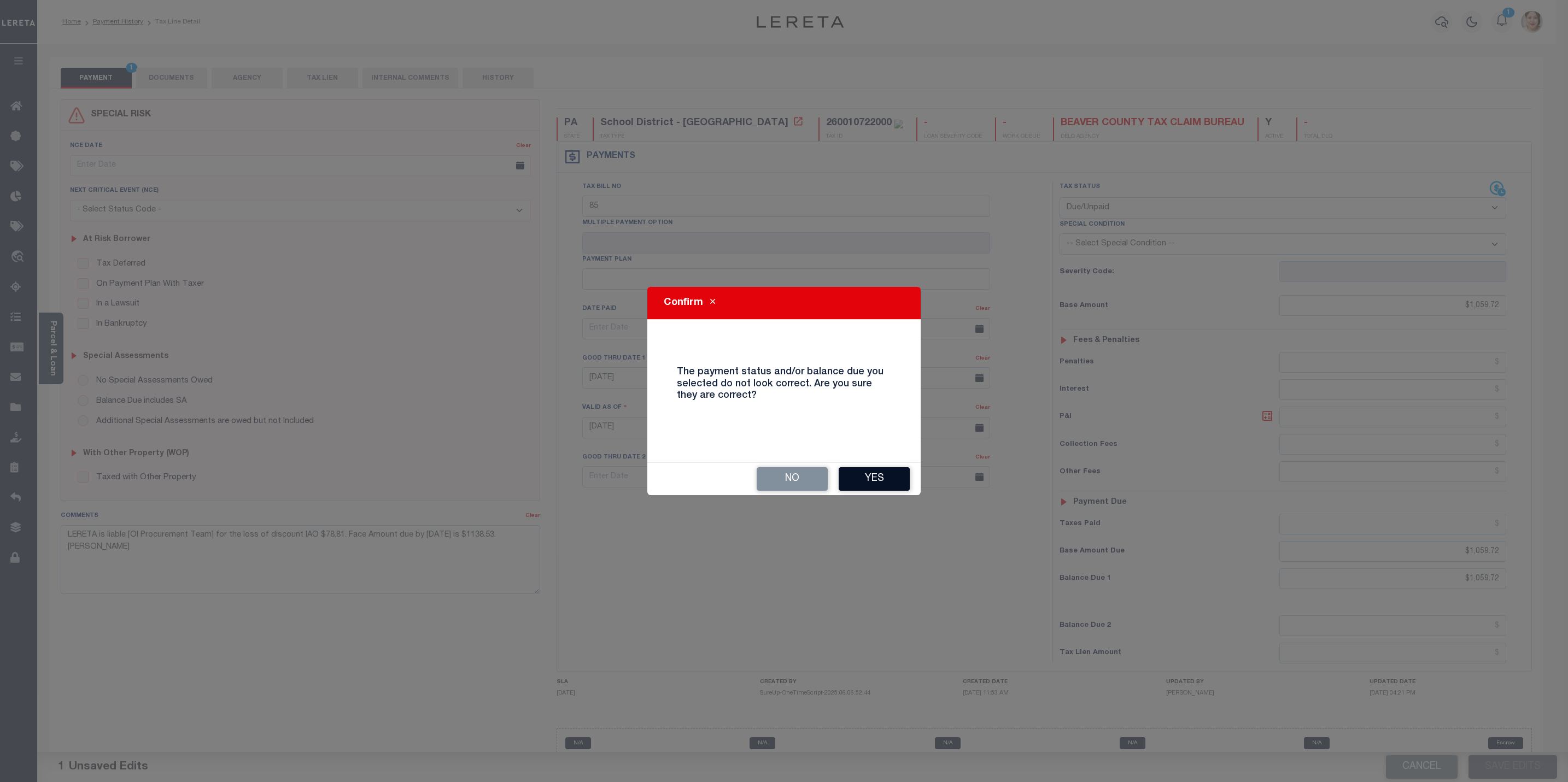
click at [856, 471] on button "Yes" at bounding box center [874, 479] width 71 height 24
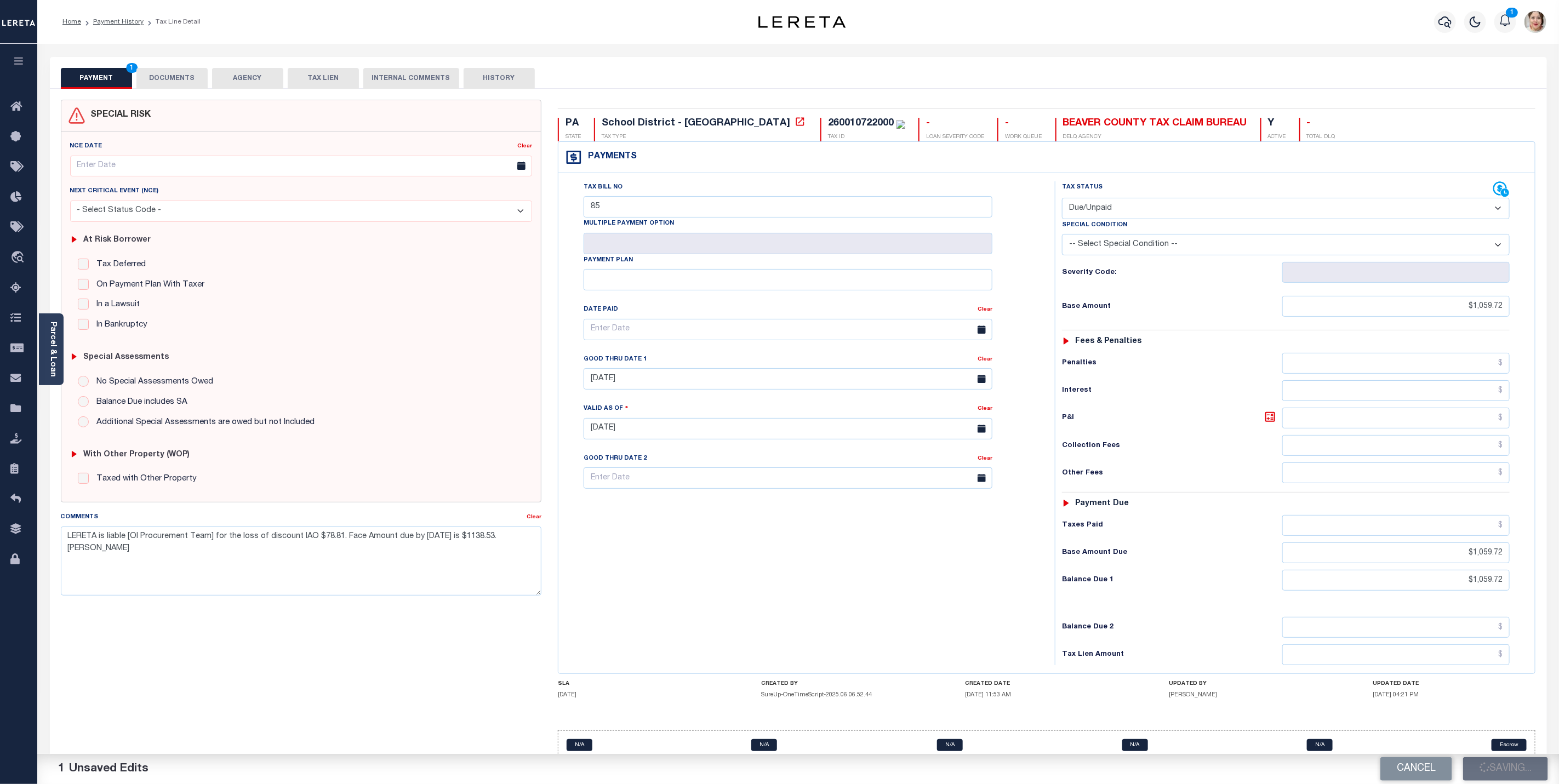
checkbox input "false"
type input "$1,059.72"
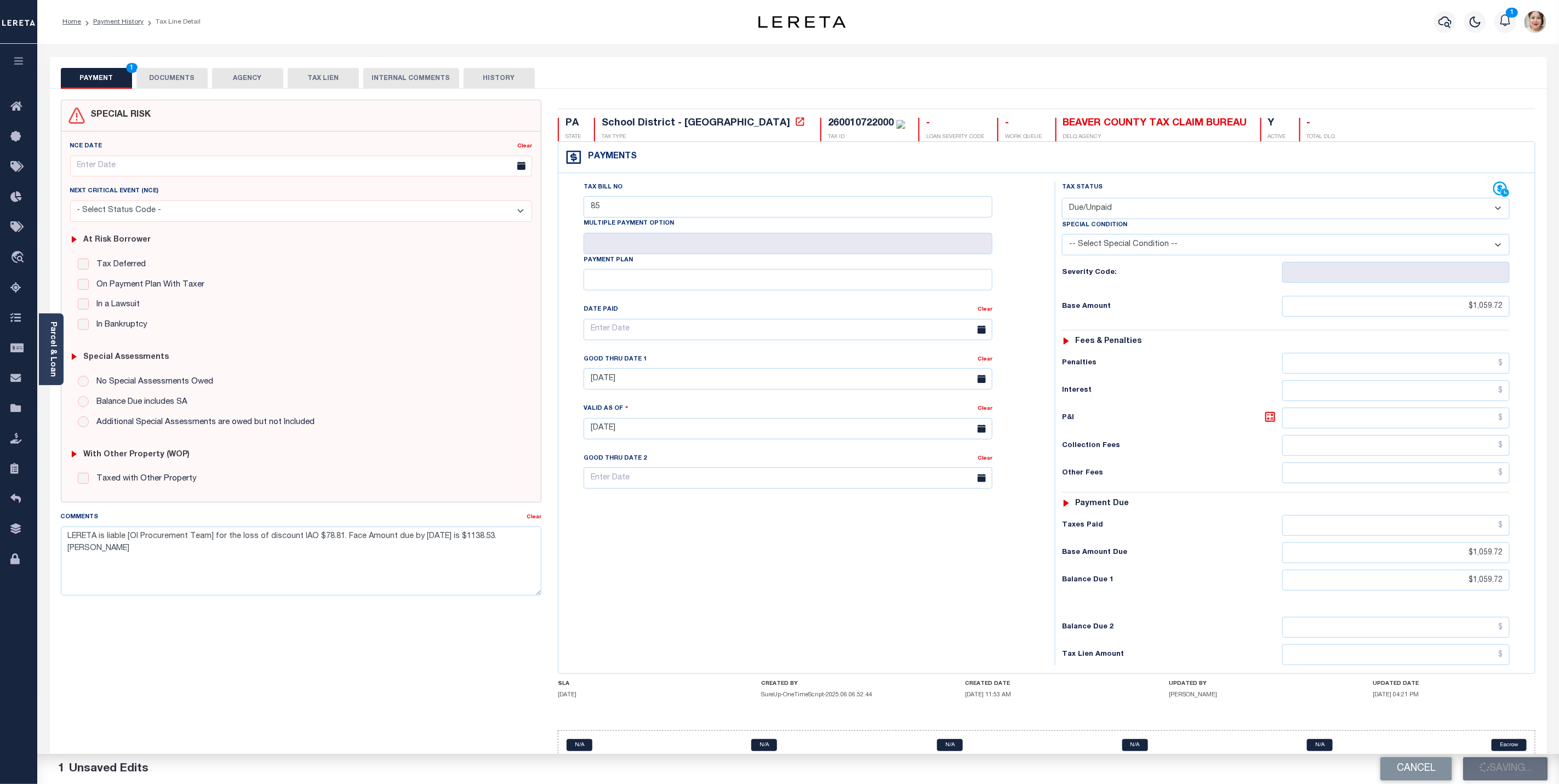
type input "$1,059.72"
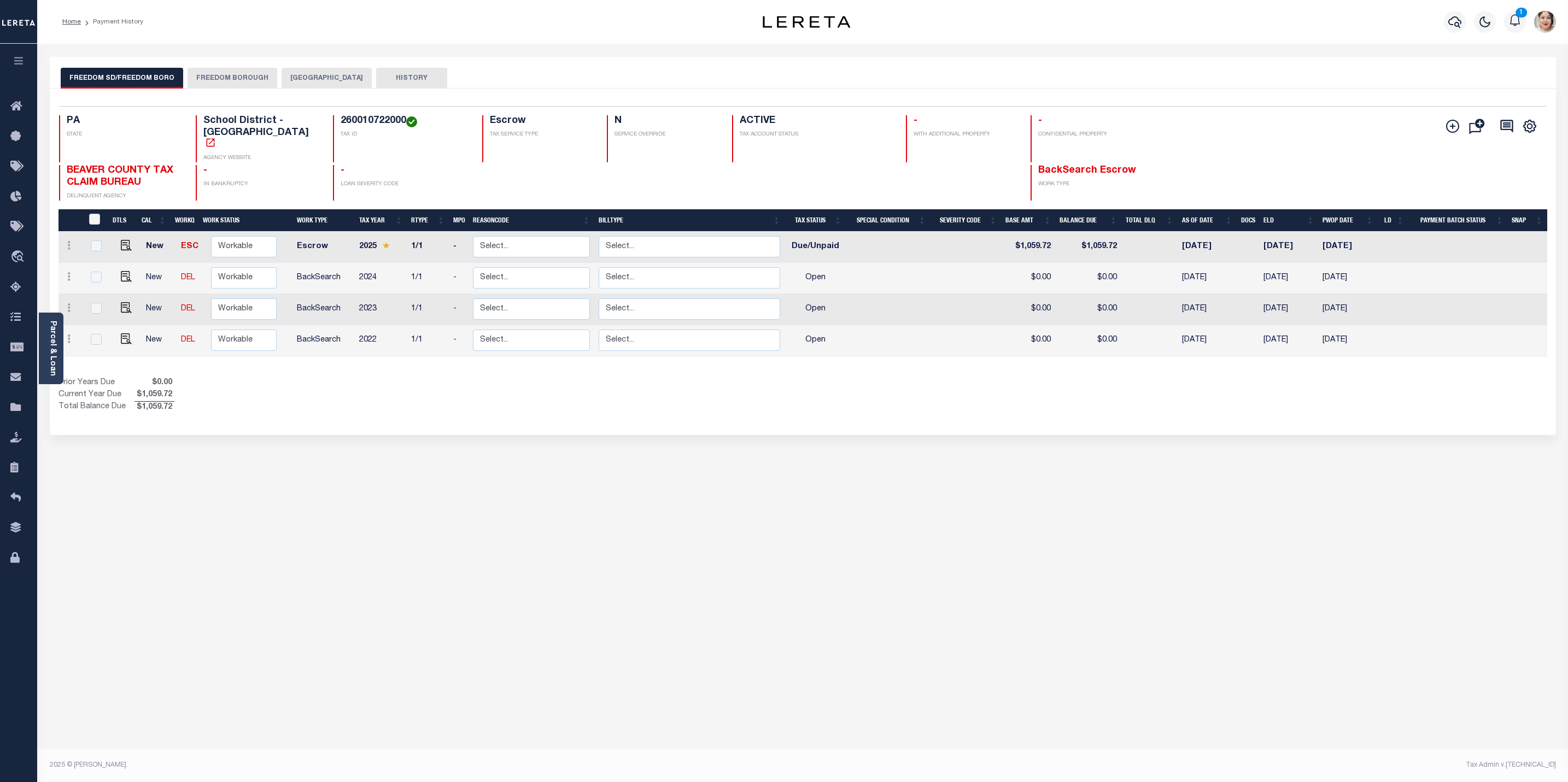
click at [13, 64] on icon "button" at bounding box center [19, 61] width 13 height 10
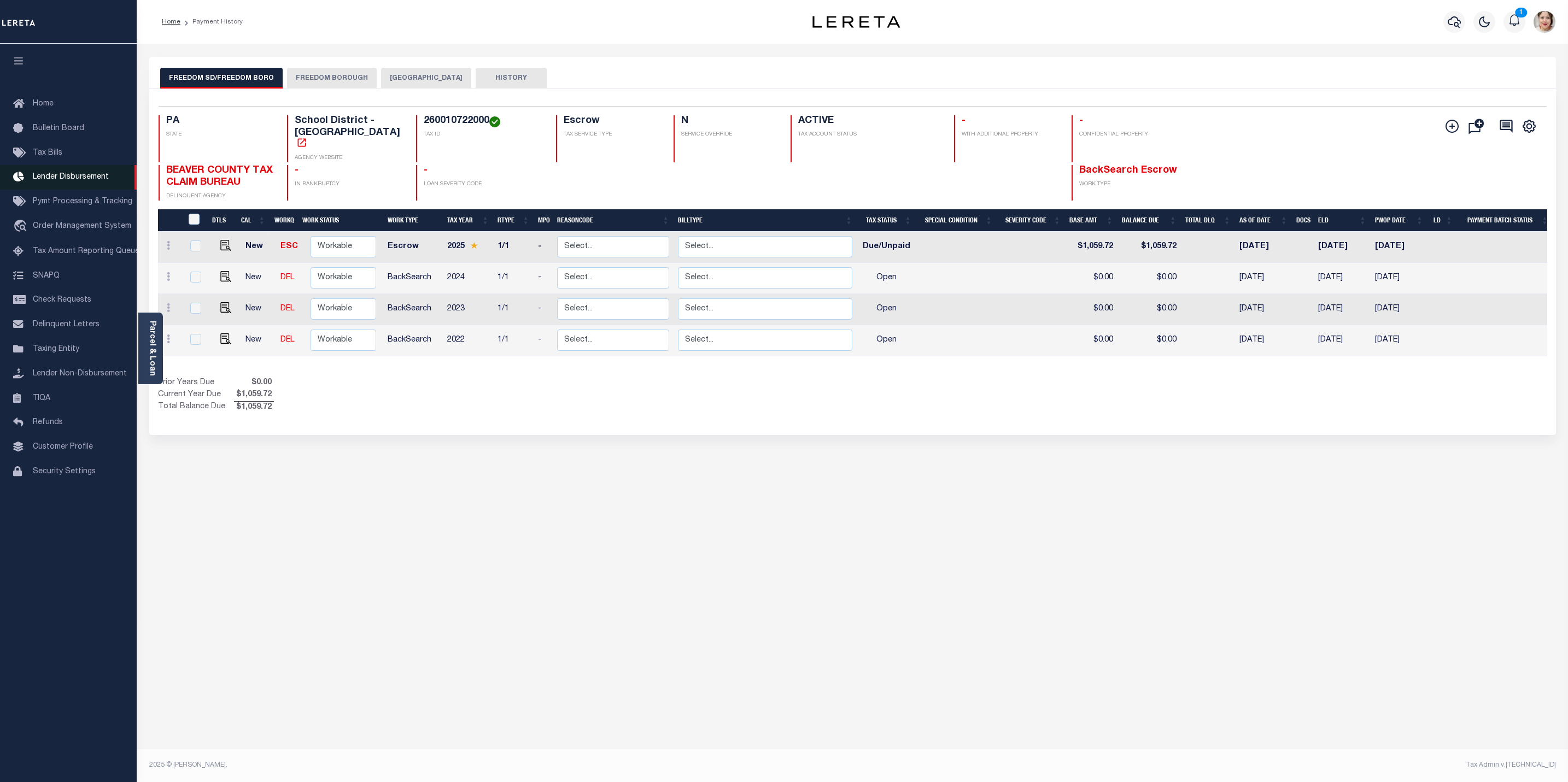
click at [64, 177] on span "Lender Disbursement" at bounding box center [71, 177] width 76 height 8
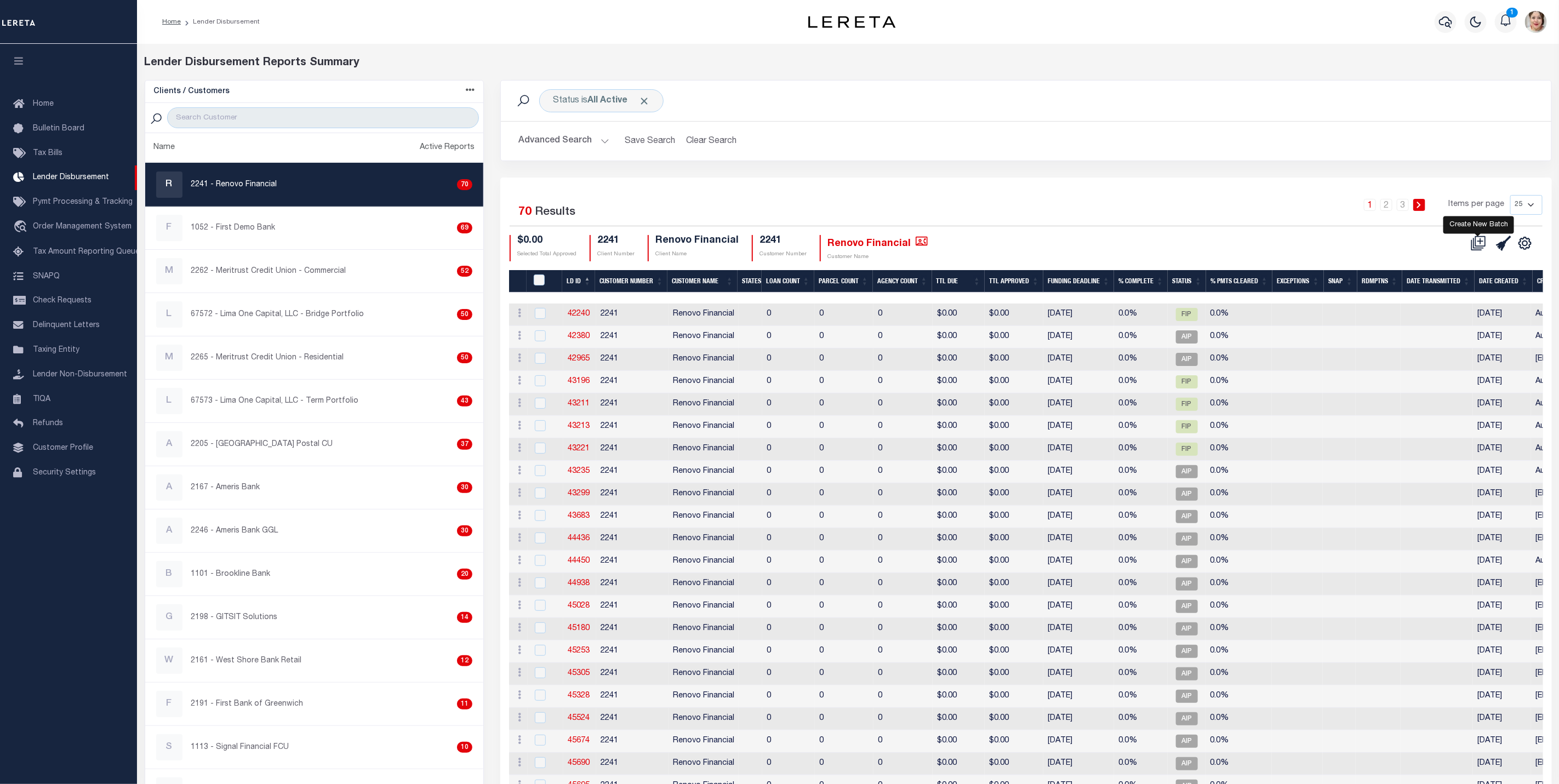
click at [1482, 245] on icon at bounding box center [1478, 243] width 15 height 15
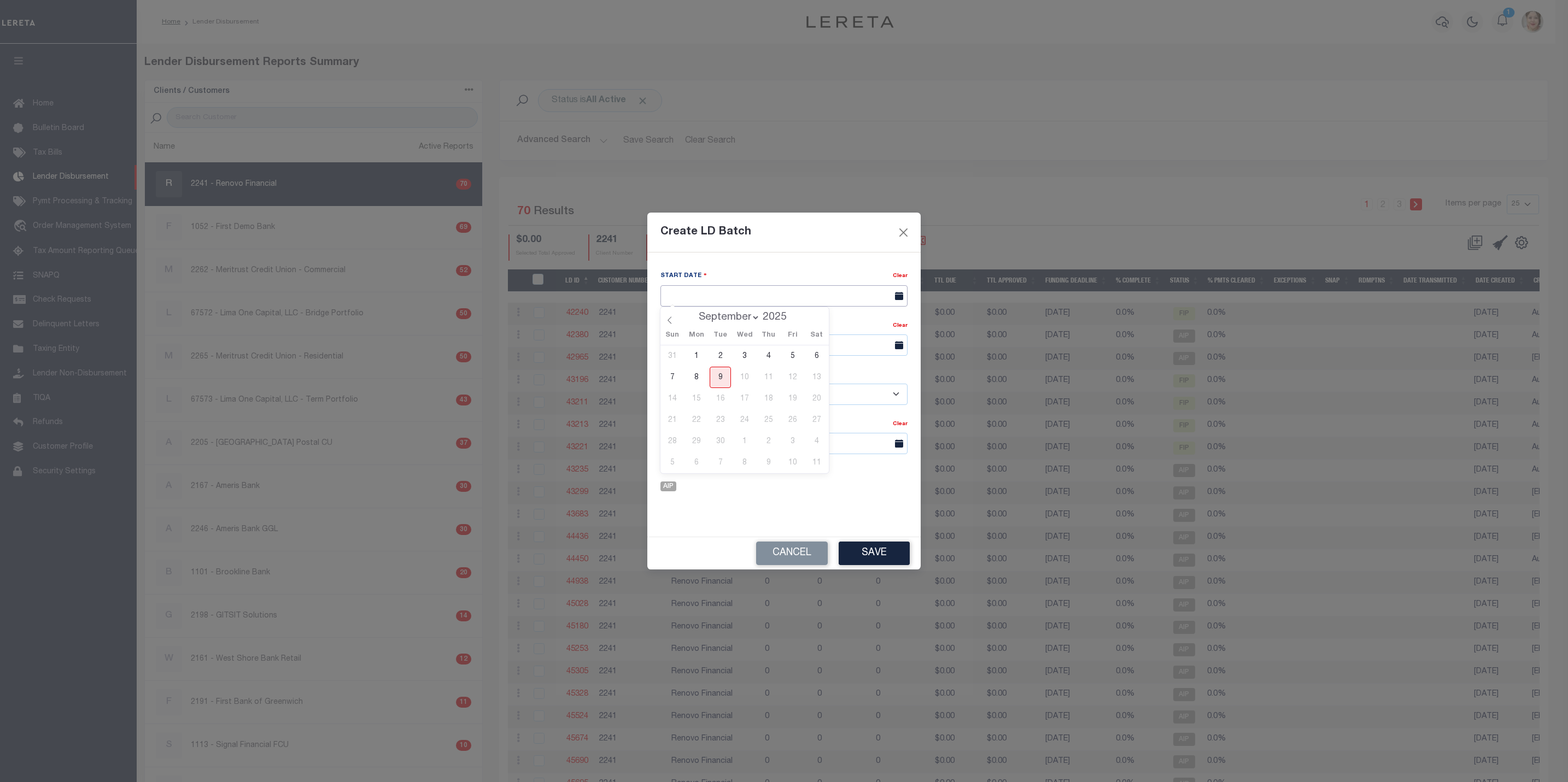
click at [704, 293] on input "text" at bounding box center [784, 296] width 247 height 21
click at [727, 377] on span "9" at bounding box center [720, 377] width 21 height 21
type input "[DATE]"
click at [726, 343] on input "text" at bounding box center [784, 345] width 247 height 21
click at [719, 455] on span "16" at bounding box center [720, 449] width 21 height 21
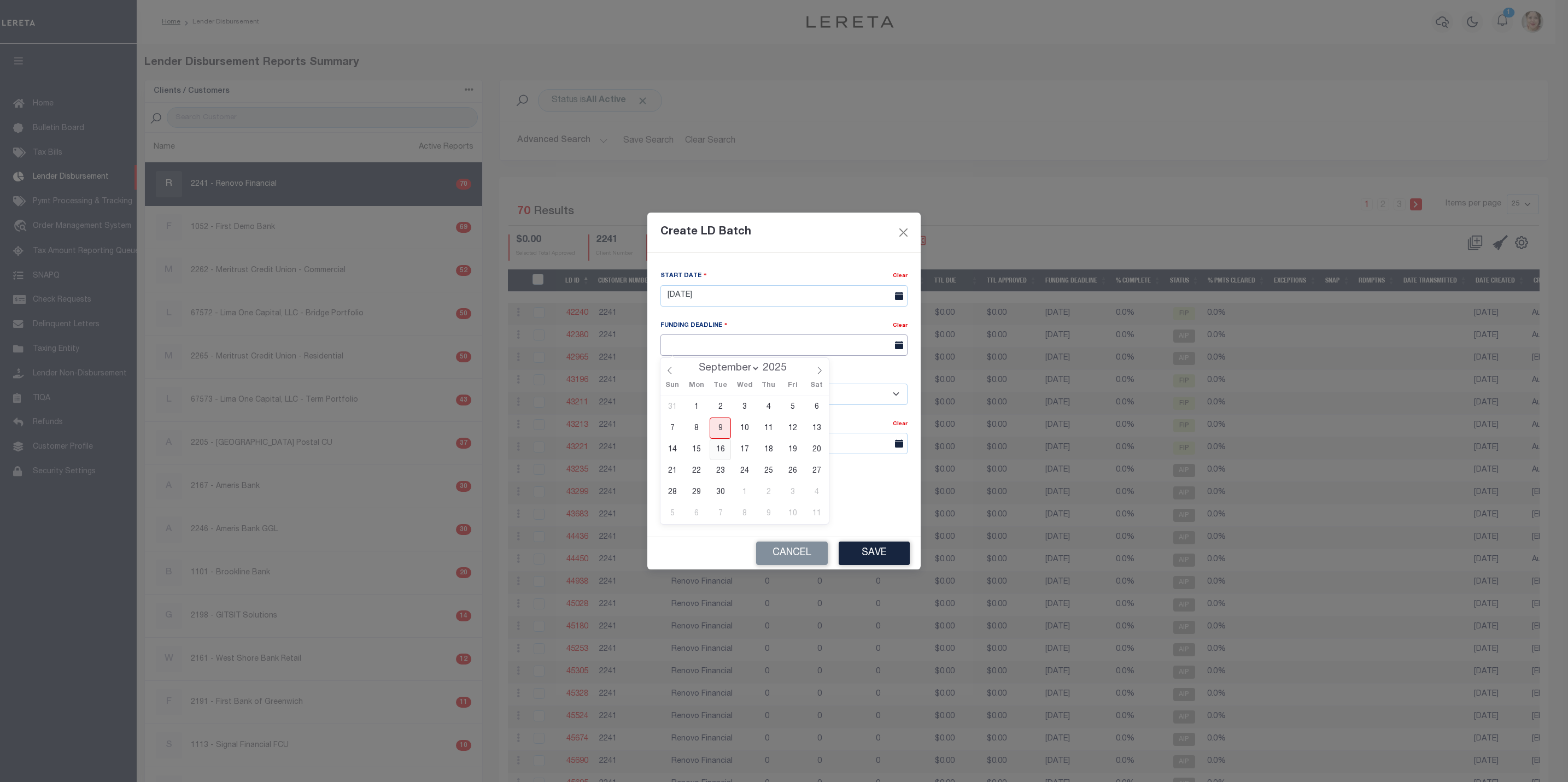
type input "09/16/25"
click at [702, 393] on select "- Select Customer - Accumatch - Refunds All In Credit Union Amarillo National B…" at bounding box center [784, 394] width 247 height 21
select select "2241"
click at [660, 384] on select "- Select Customer - Accumatch - Refunds All In Credit Union Amarillo National B…" at bounding box center [784, 394] width 247 height 21
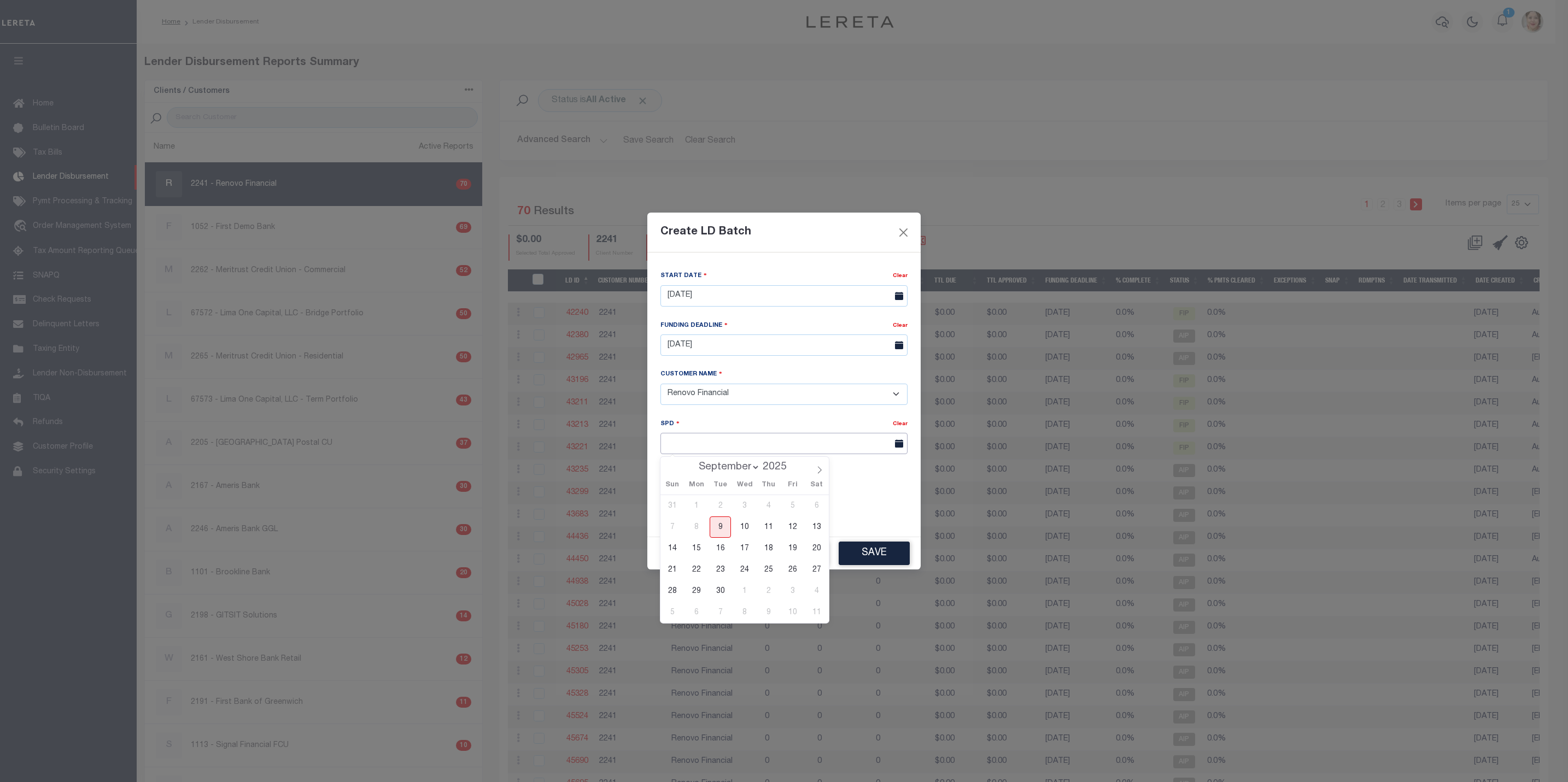
click at [726, 446] on input "text" at bounding box center [784, 443] width 247 height 21
click at [751, 550] on span "17" at bounding box center [744, 548] width 21 height 21
type input "09/17/2025"
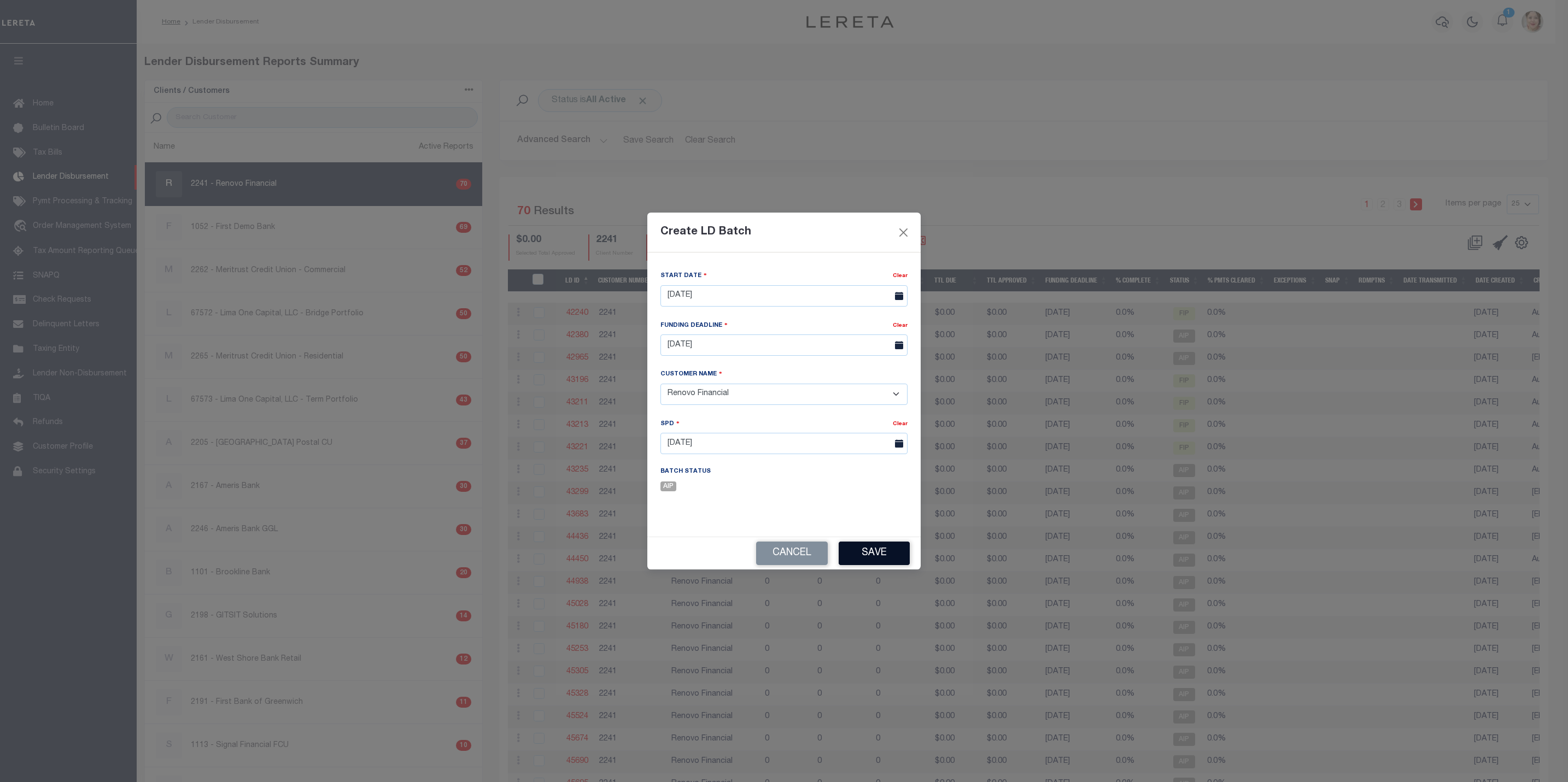
click at [878, 551] on button "Save" at bounding box center [874, 553] width 71 height 24
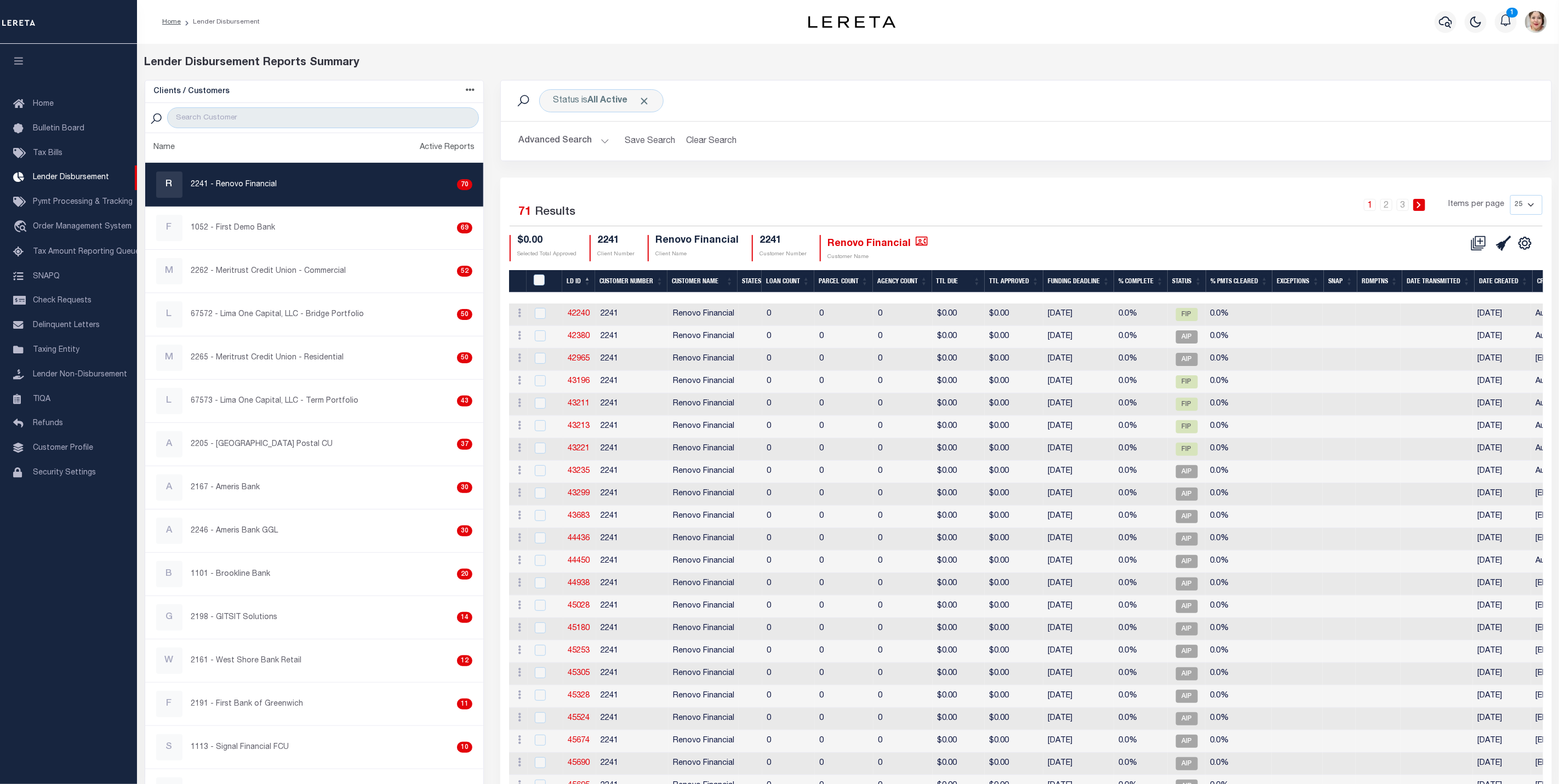
click at [1076, 286] on th "Funding Deadline" at bounding box center [1079, 281] width 71 height 23
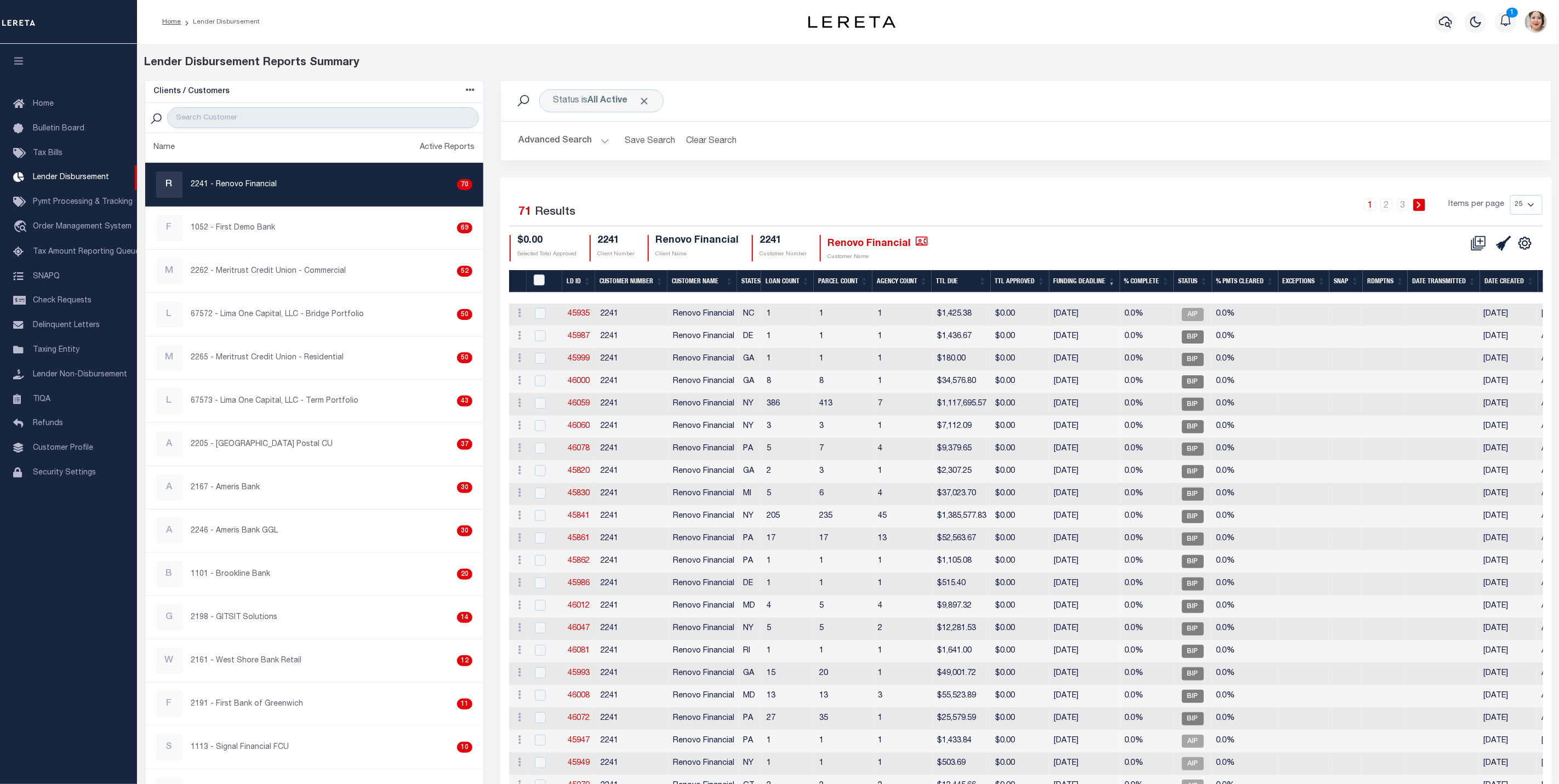
drag, startPoint x: 993, startPoint y: 298, endPoint x: 1149, endPoint y: 297, distance: 156.0
click at [1149, 297] on div at bounding box center [1065, 298] width 1114 height 11
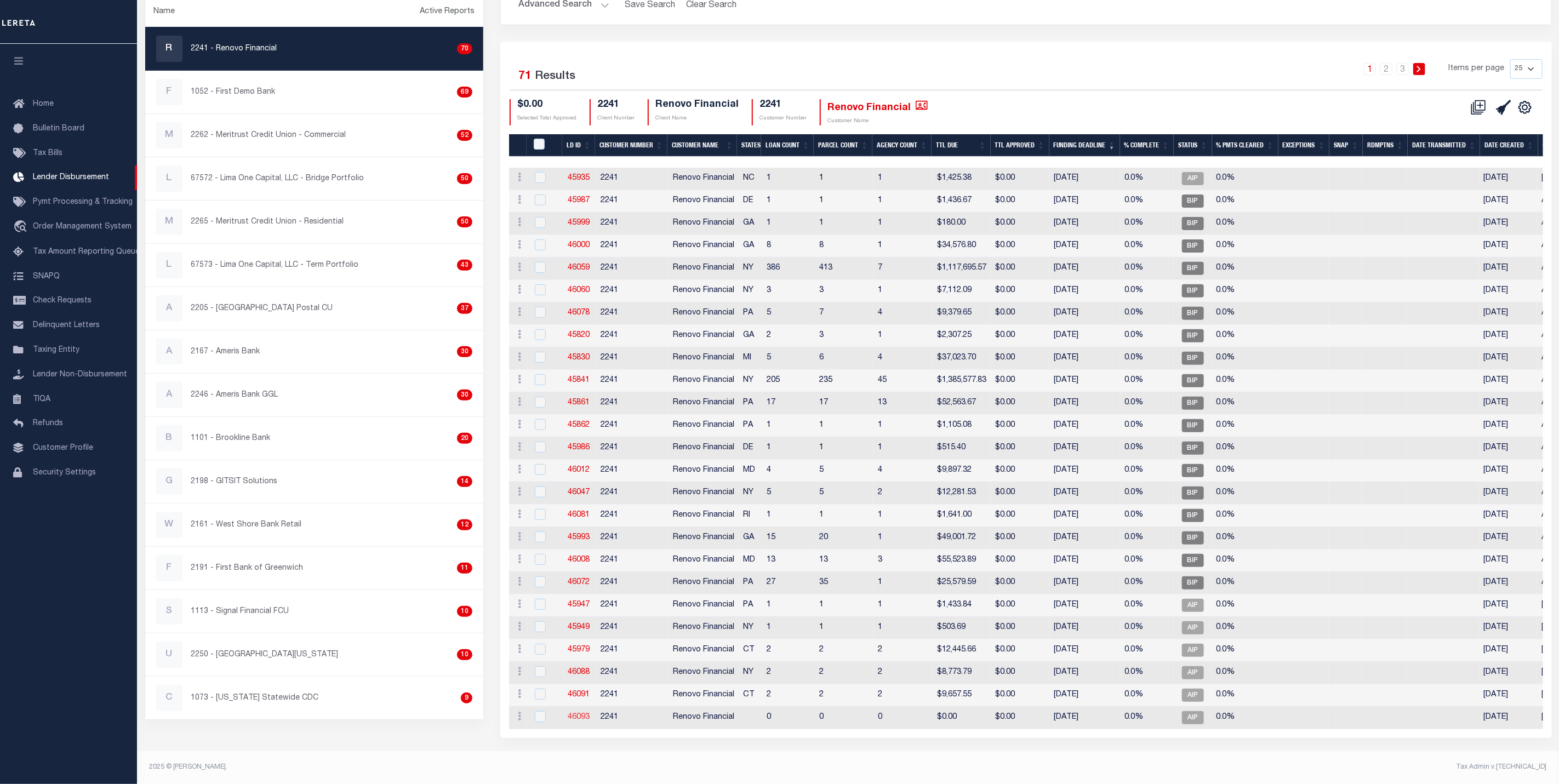
click at [584, 713] on link "46093" at bounding box center [579, 717] width 22 height 8
checkbox input "true"
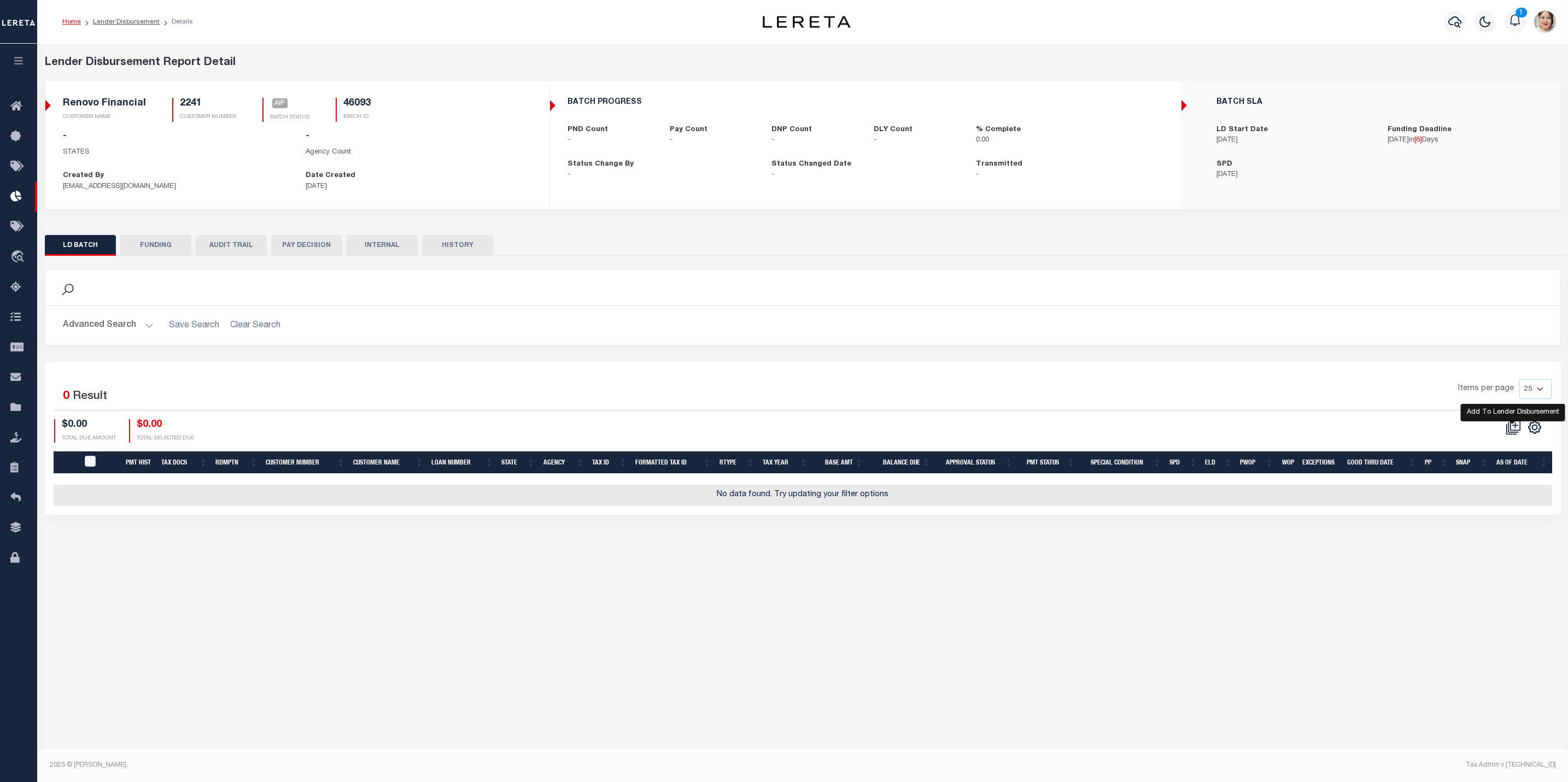
click at [1513, 435] on icon at bounding box center [1513, 427] width 15 height 15
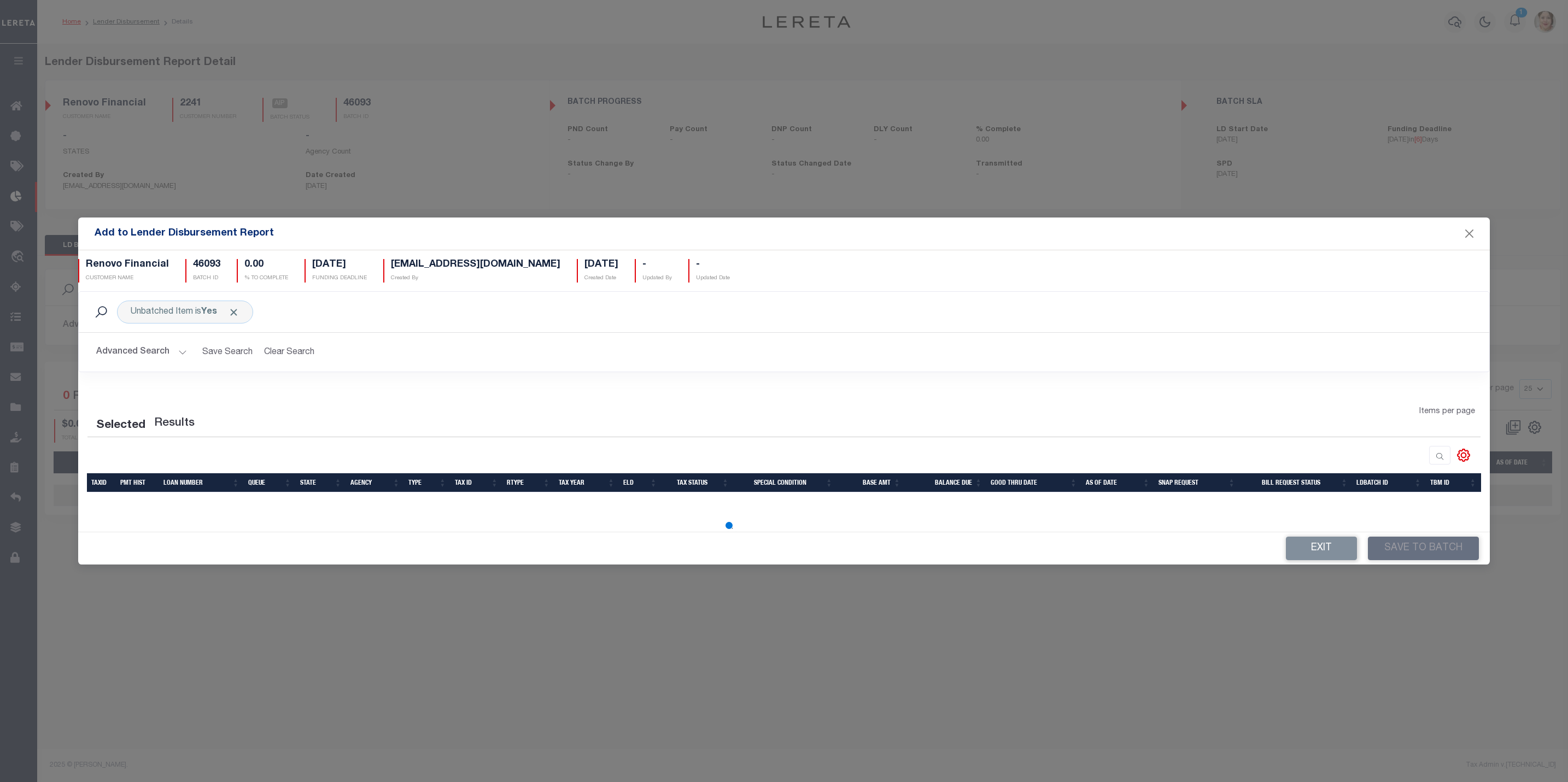
click at [150, 348] on button "Advanced Search" at bounding box center [141, 352] width 91 height 21
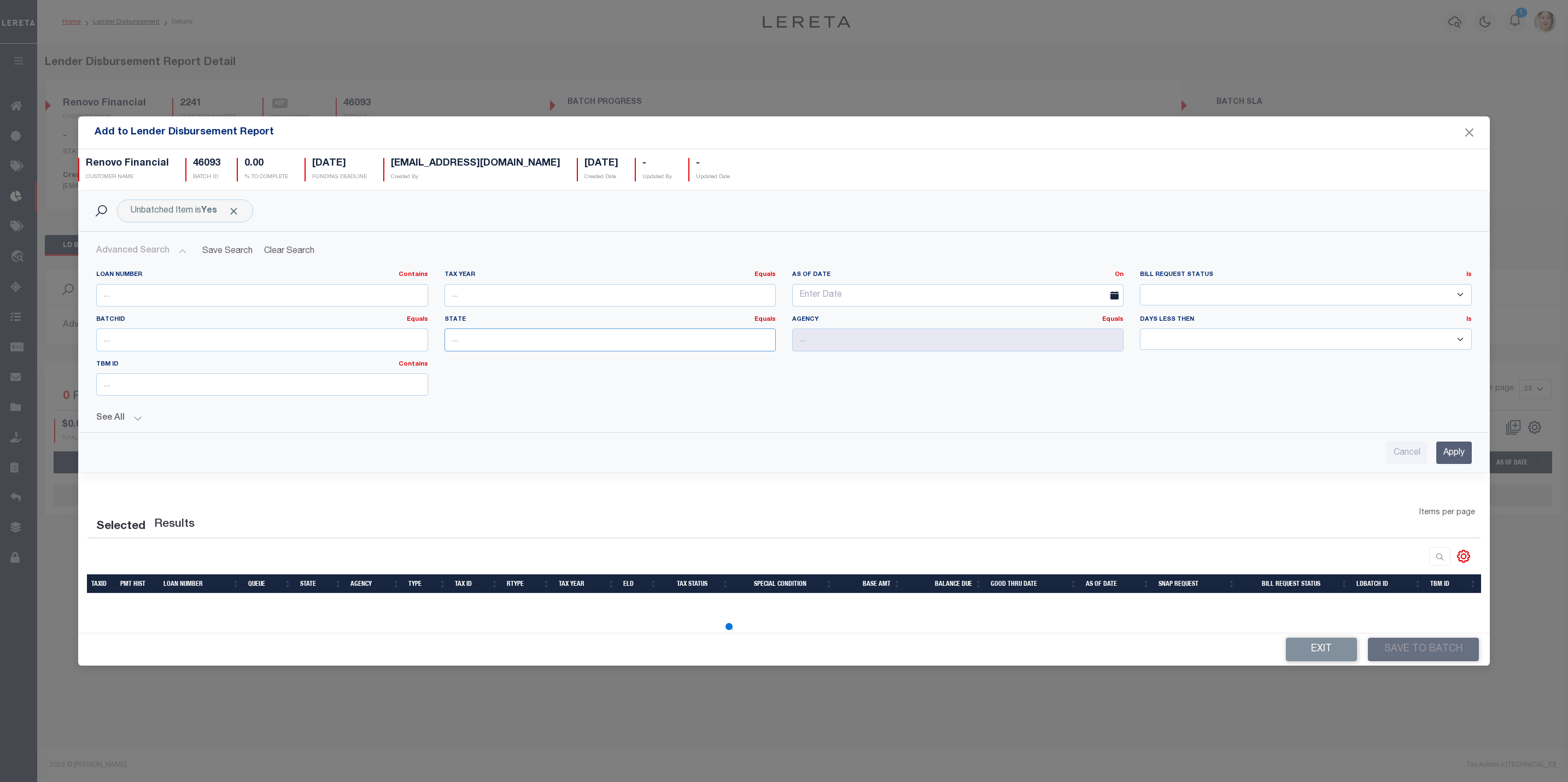
click at [460, 337] on input "text" at bounding box center [610, 340] width 331 height 23
click at [120, 508] on div "Selected Results" at bounding box center [255, 523] width 335 height 30
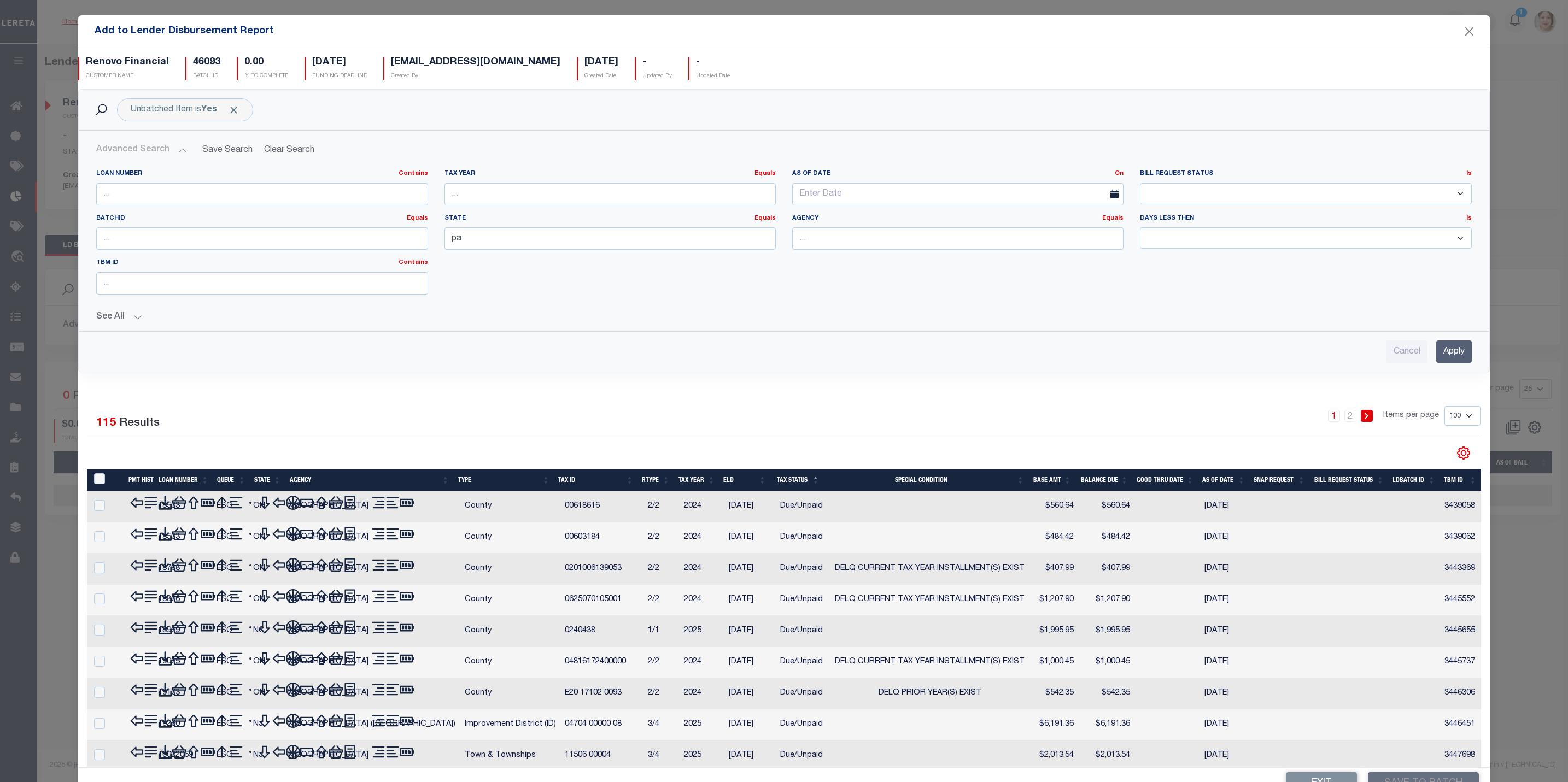
type input "PA"
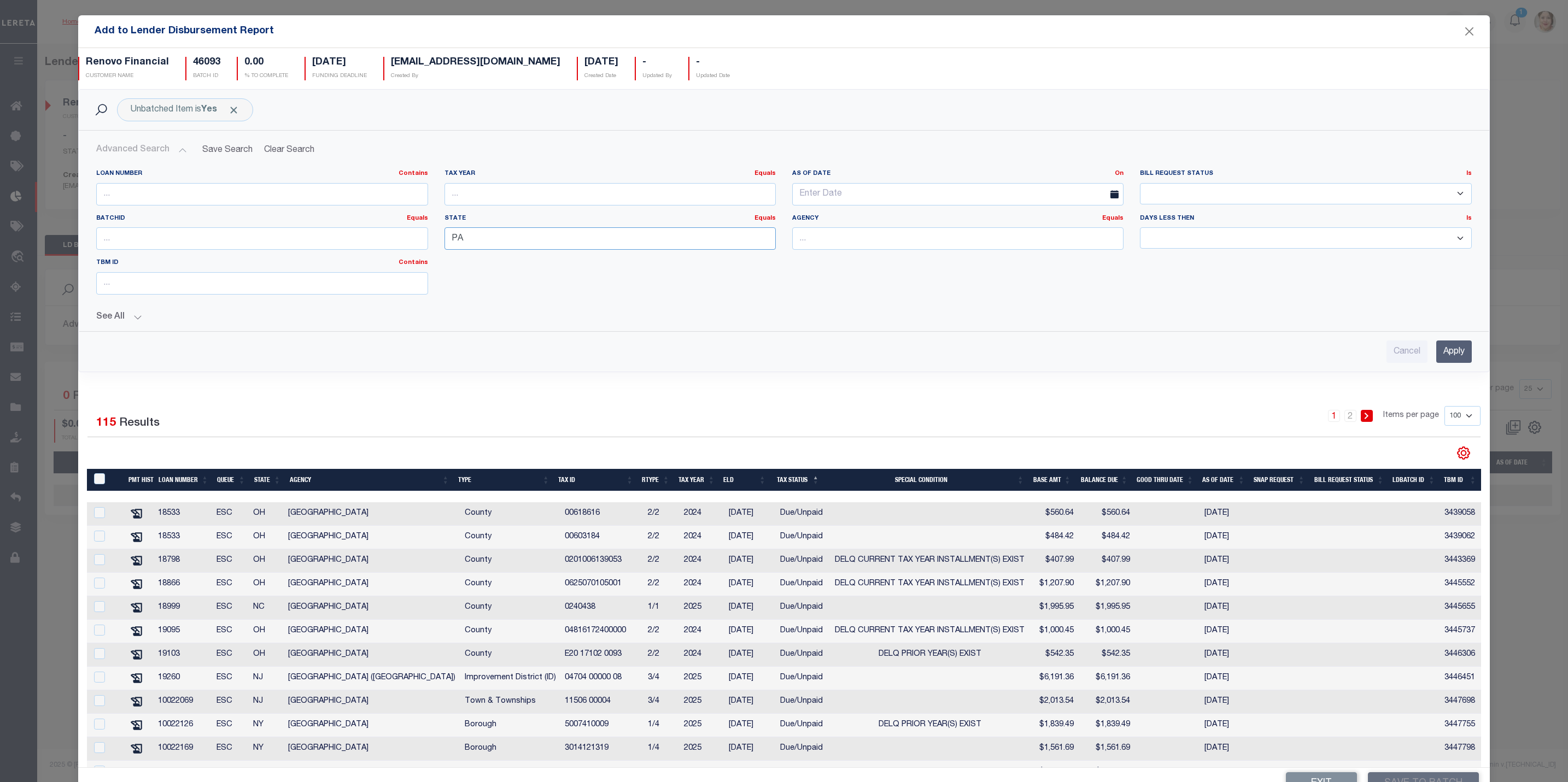
click at [480, 242] on input "PA" at bounding box center [610, 239] width 331 height 23
click at [94, 321] on div "Loan Number Contains Contains Is Tax Year Equals Equals Is Not Equal To Is Grea…" at bounding box center [784, 245] width 1391 height 153
click at [102, 320] on button "See All" at bounding box center [783, 317] width 1375 height 10
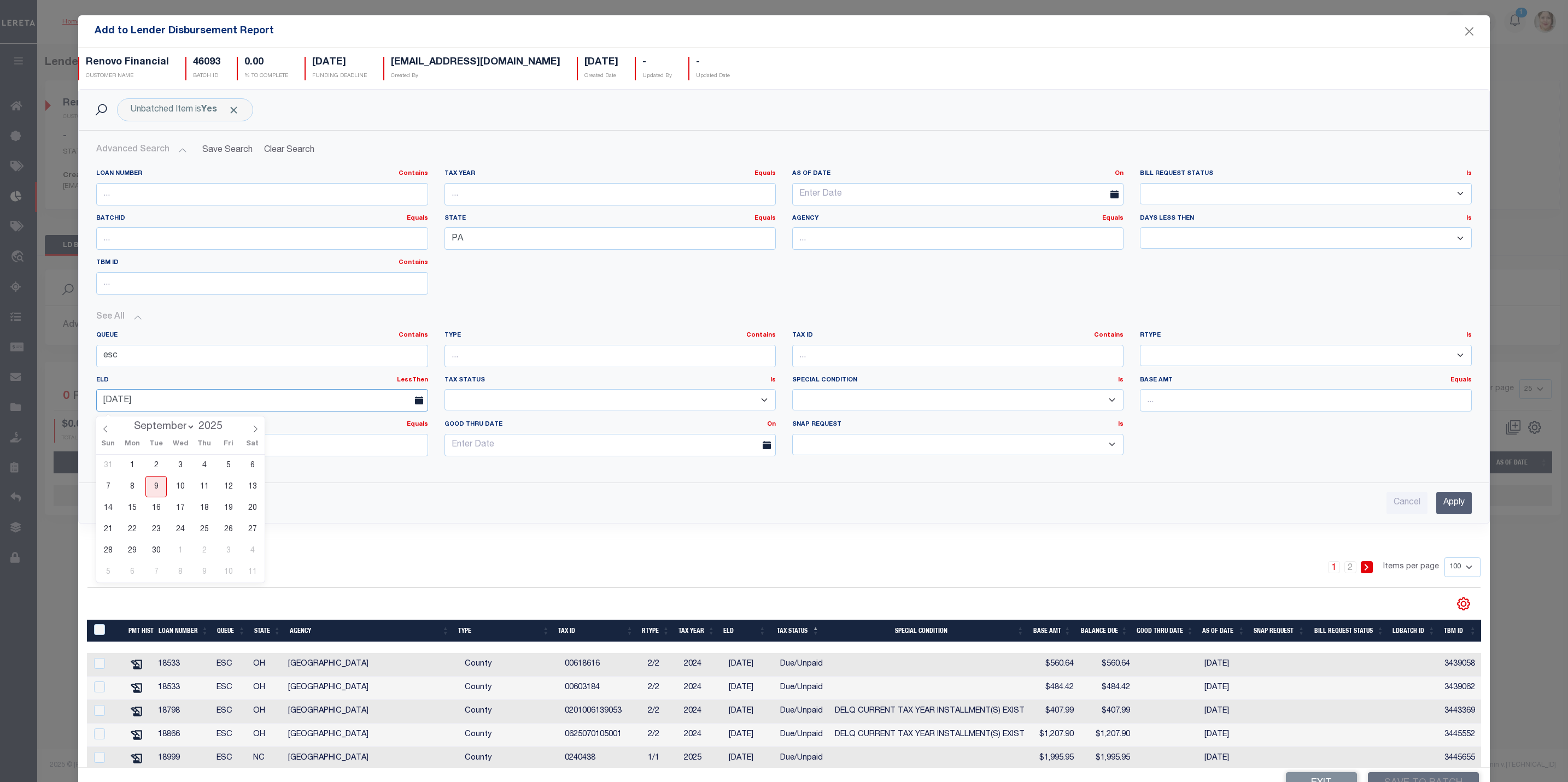
drag, startPoint x: 227, startPoint y: 400, endPoint x: 87, endPoint y: 397, distance: 140.0
click at [87, 397] on div "Loan Number Contains Contains Is Tax Year Equals Equals Is Not Equal To Is Grea…" at bounding box center [783, 317] width 1409 height 313
click at [1437, 505] on input "Apply" at bounding box center [1454, 503] width 35 height 23
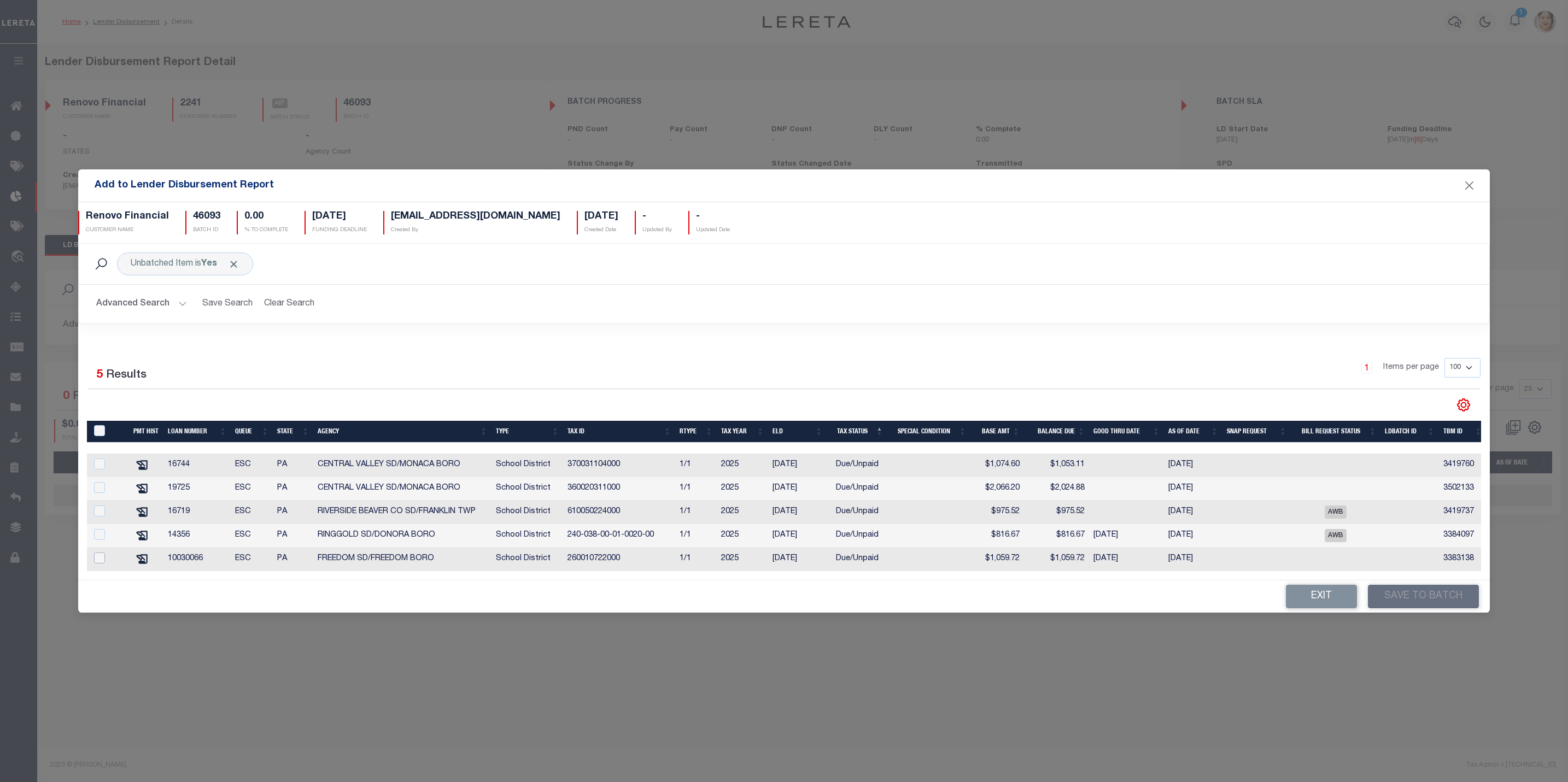
click at [99, 555] on input "checkbox" at bounding box center [99, 558] width 11 height 11
checkbox input "true"
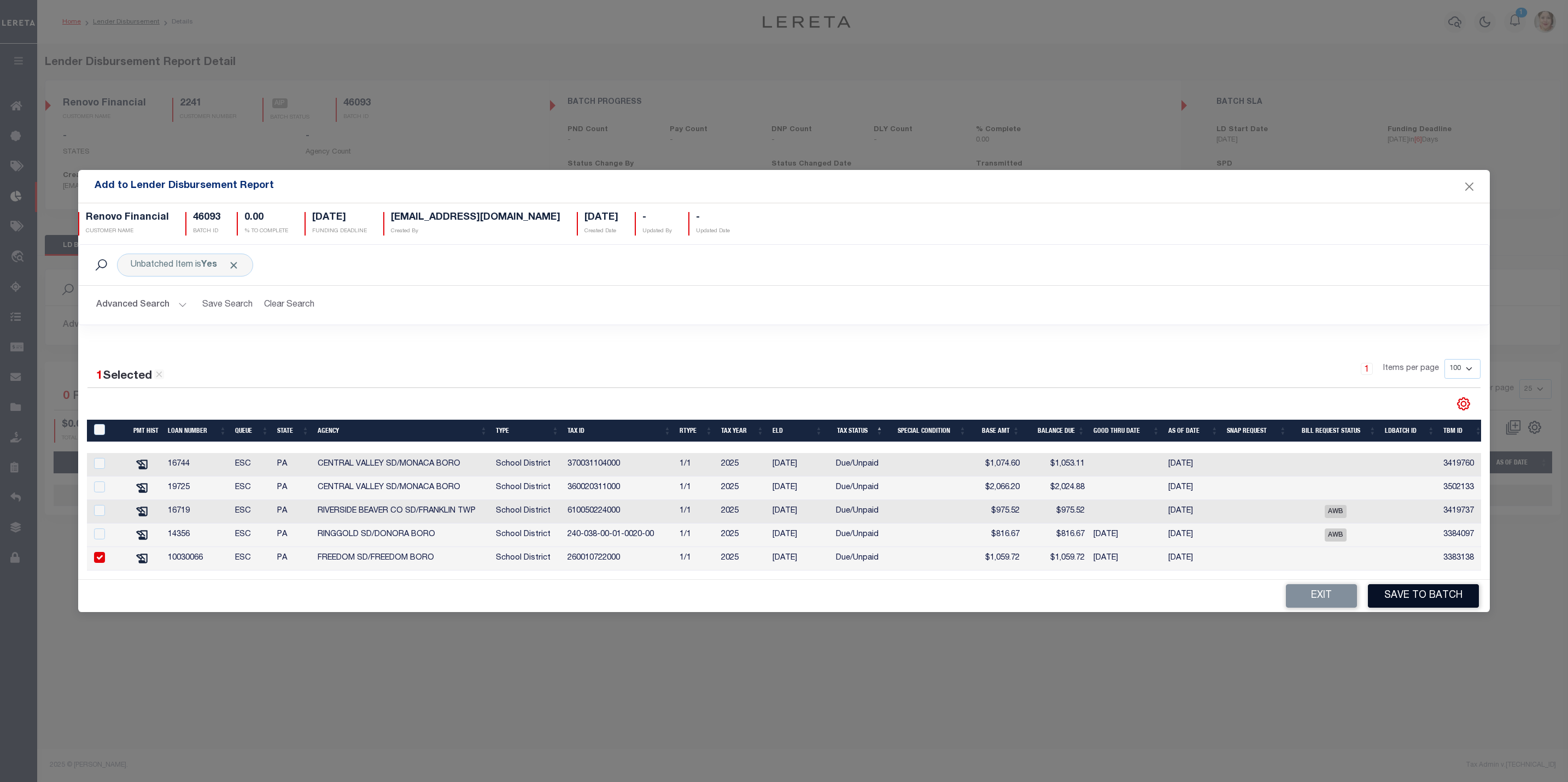
click at [1437, 598] on button "Save to Batch" at bounding box center [1423, 596] width 111 height 24
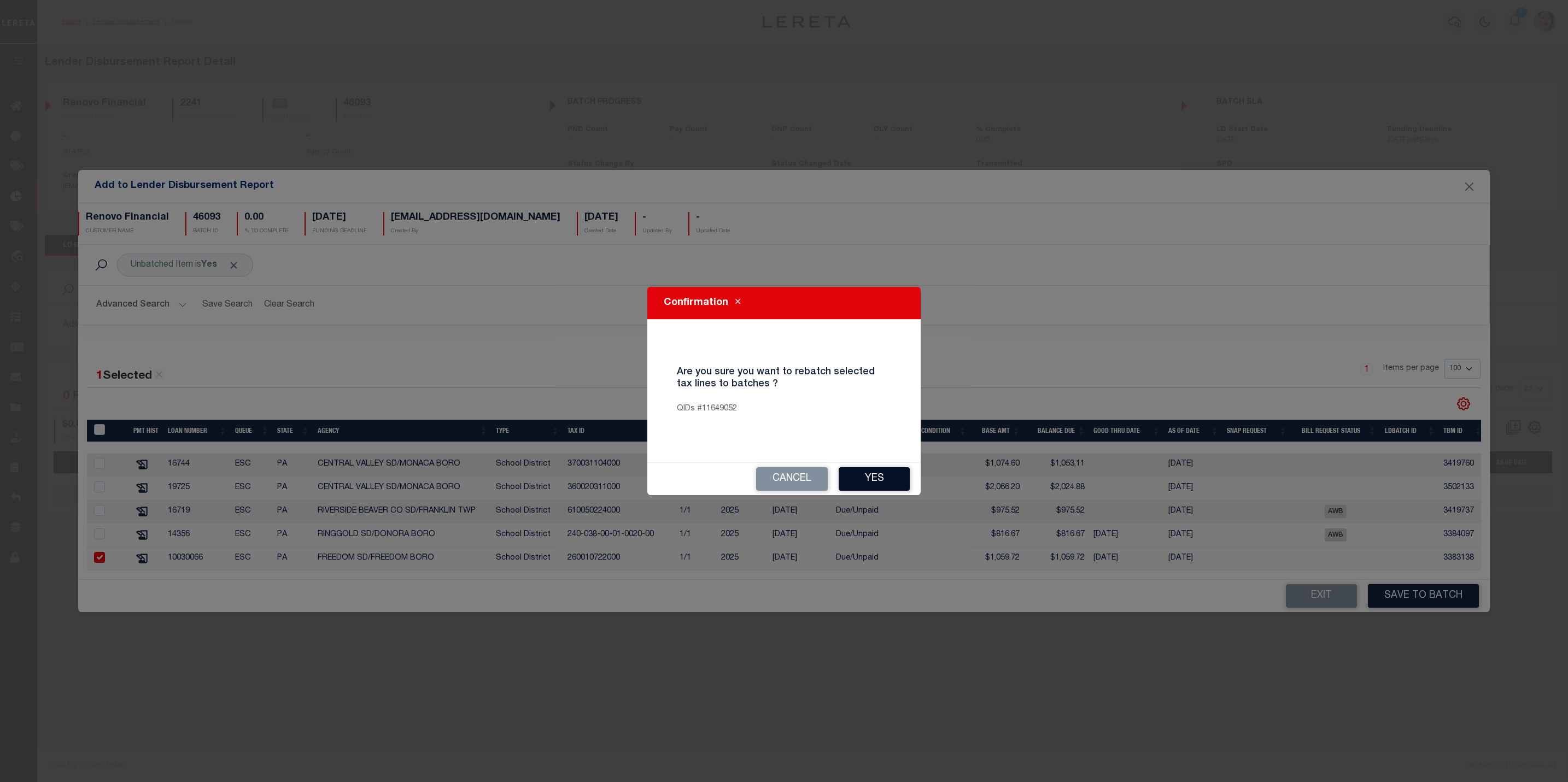
click at [867, 478] on button "Yes" at bounding box center [874, 479] width 71 height 24
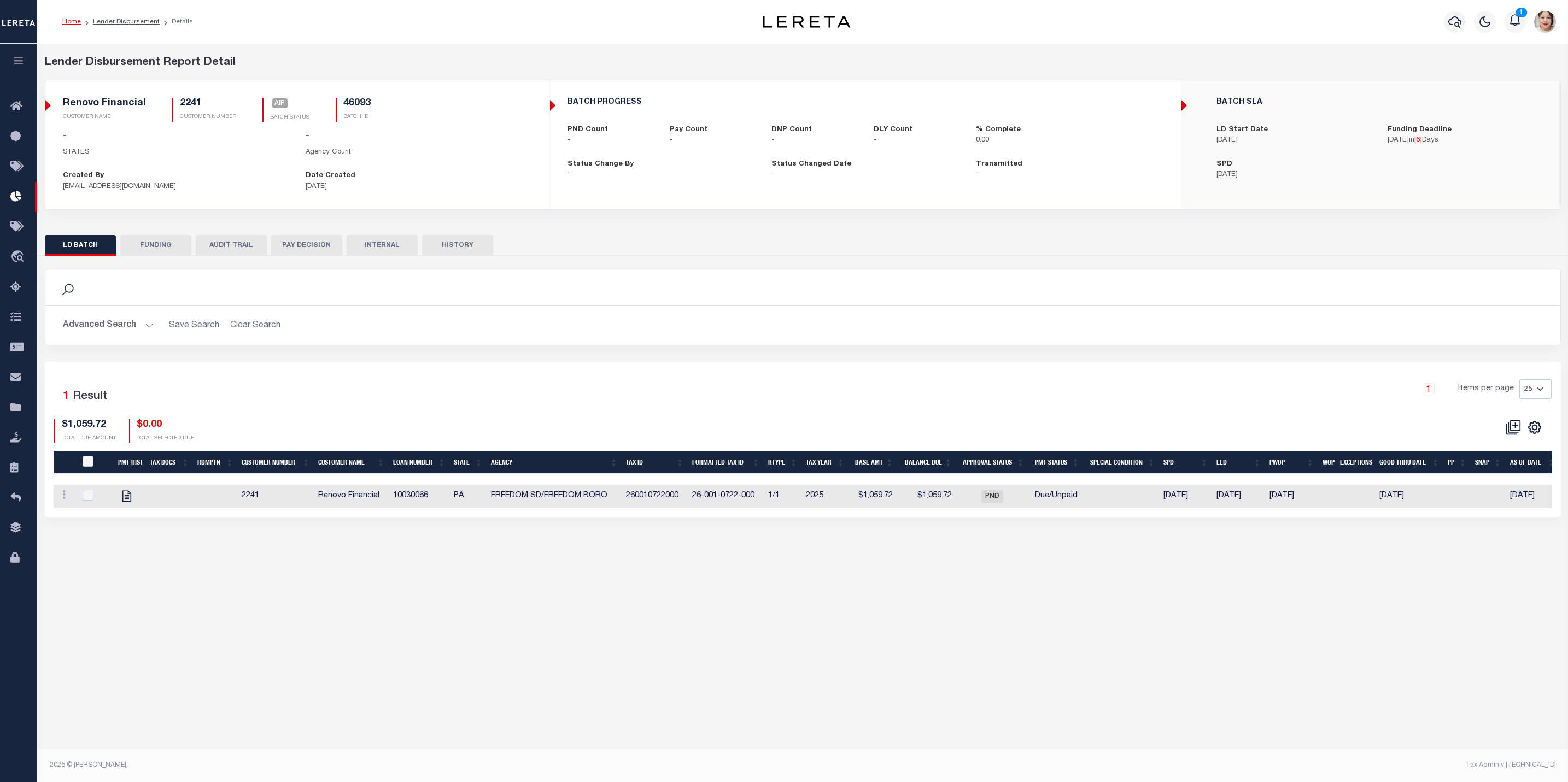
click at [19, 59] on icon "button" at bounding box center [19, 61] width 13 height 10
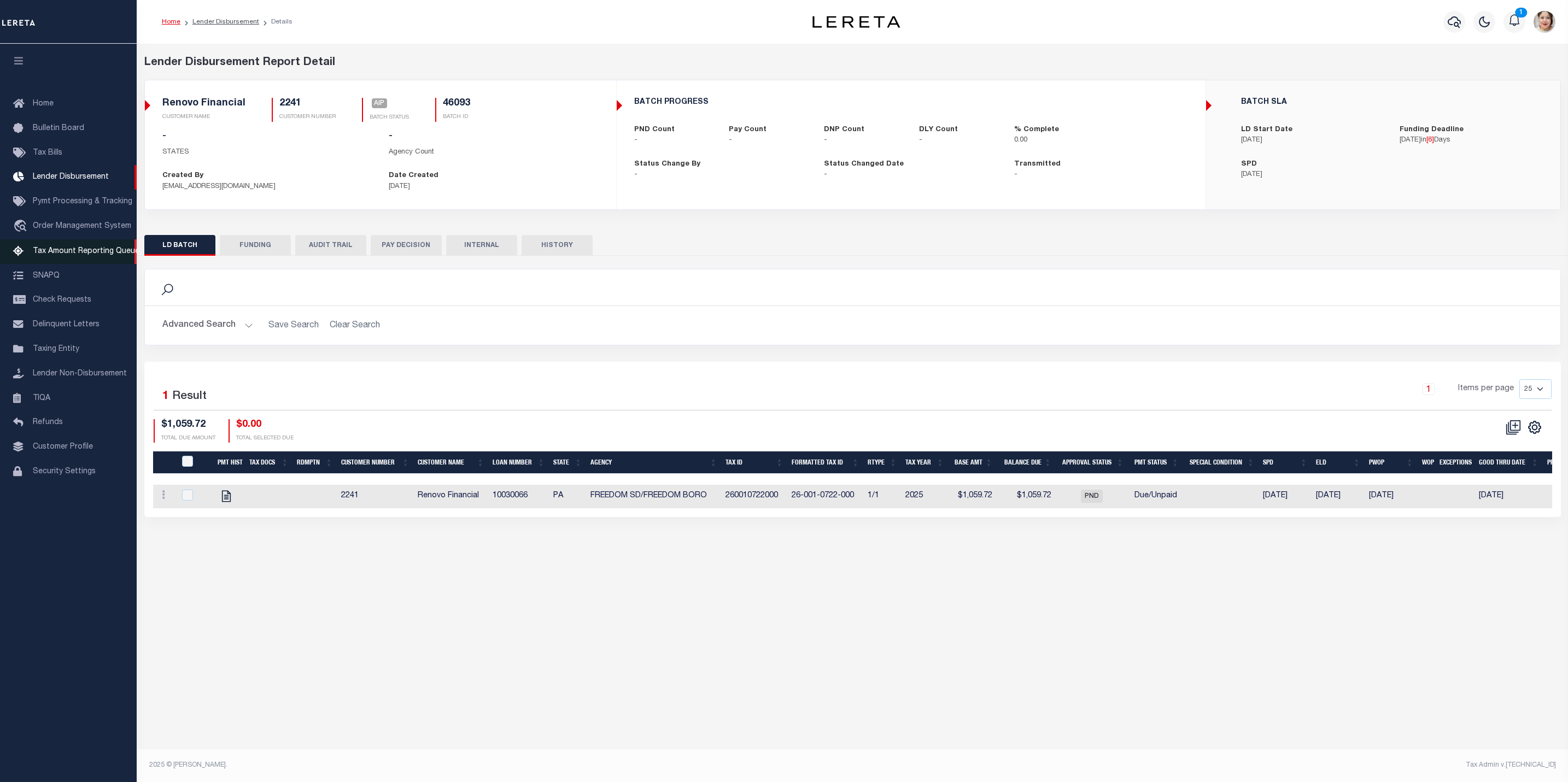
click at [74, 255] on span "Tax Amount Reporting Queue" at bounding box center [86, 251] width 107 height 8
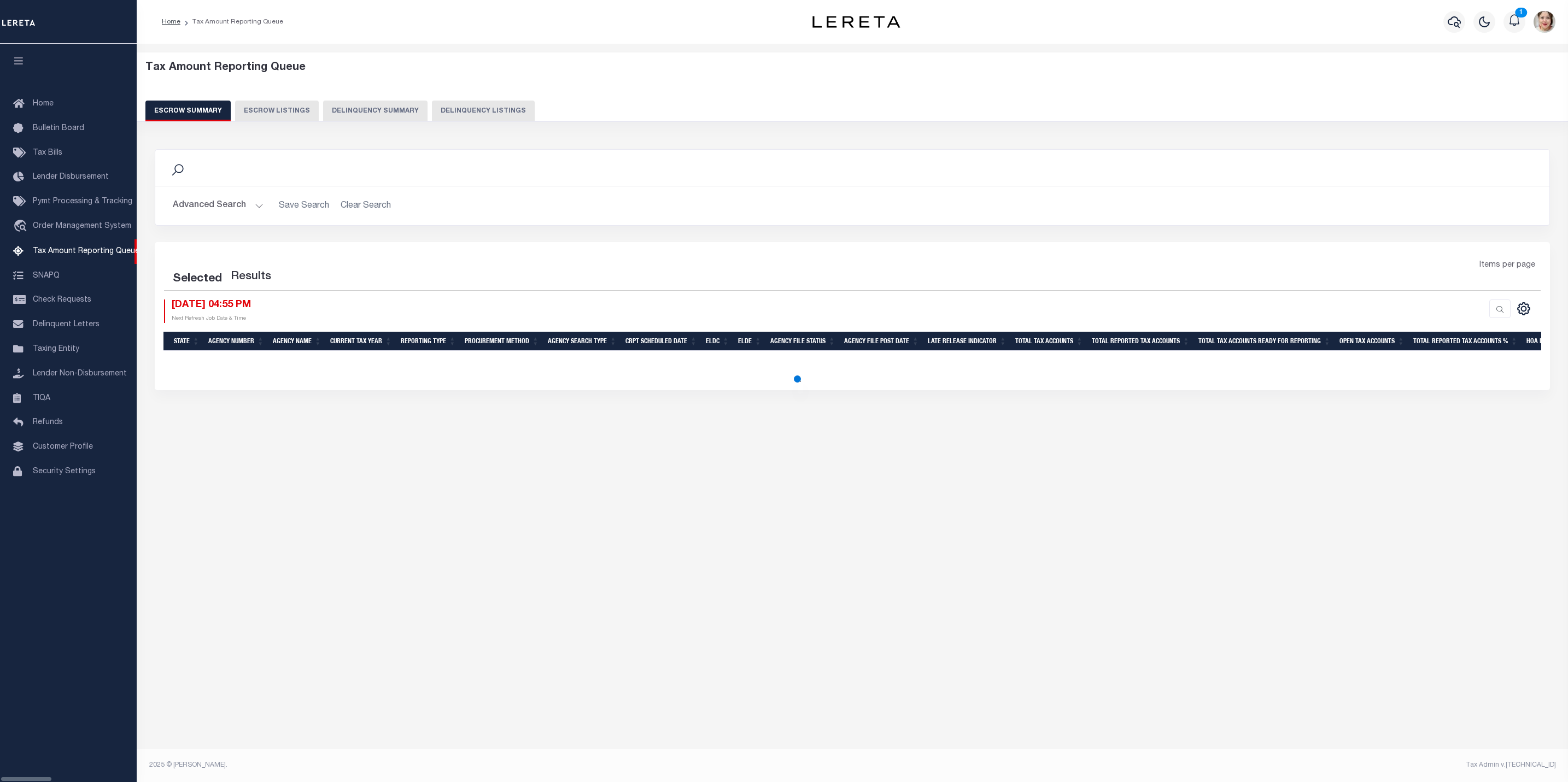
select select "100"
